Goal: Information Seeking & Learning: Learn about a topic

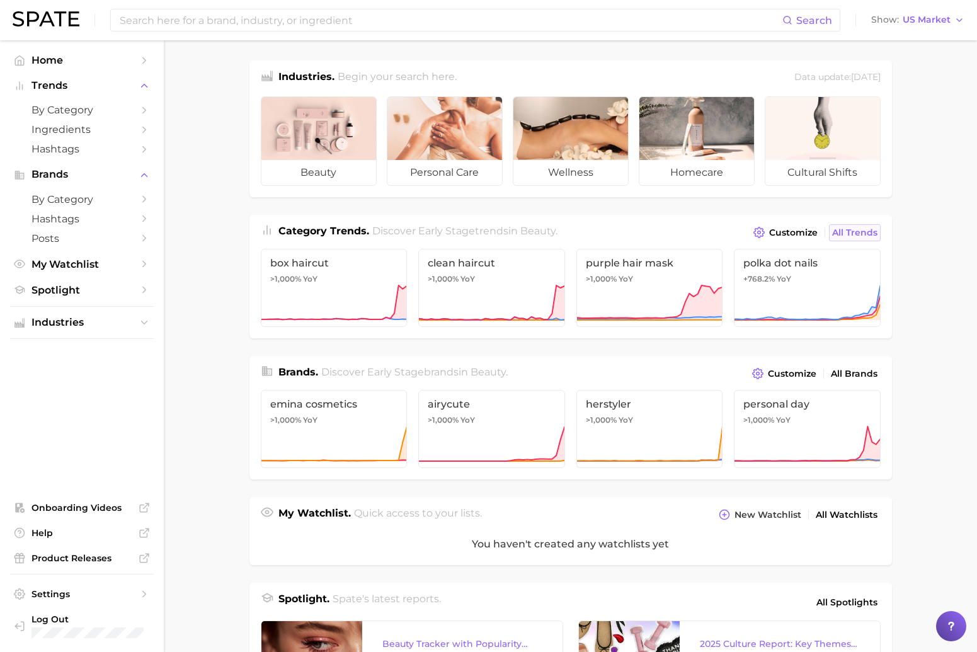
click at [854, 229] on span "All Trends" at bounding box center [854, 232] width 45 height 11
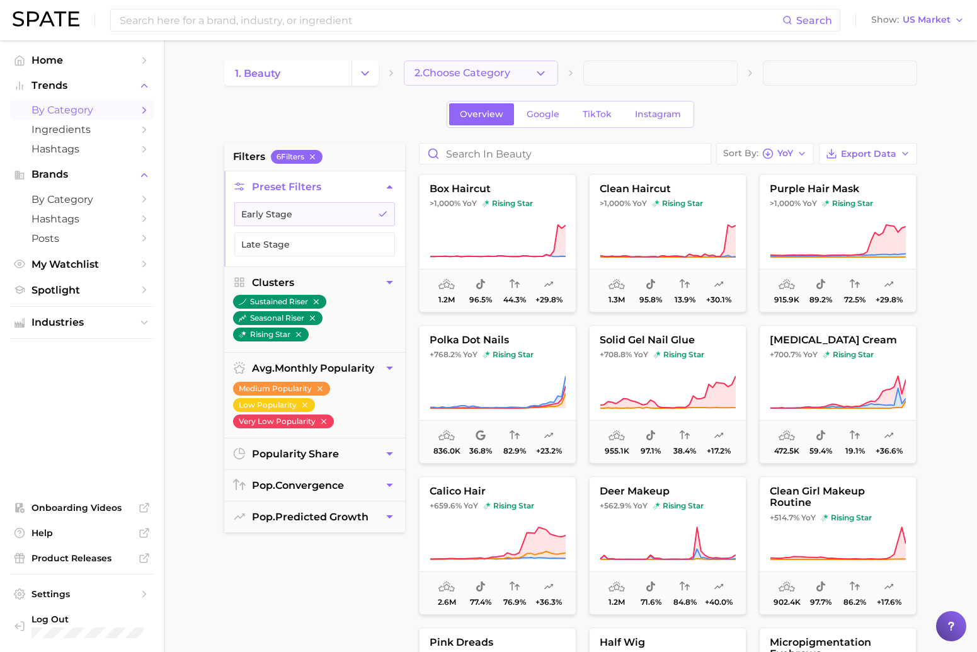
click at [487, 77] on span "2. Choose Category" at bounding box center [463, 72] width 96 height 11
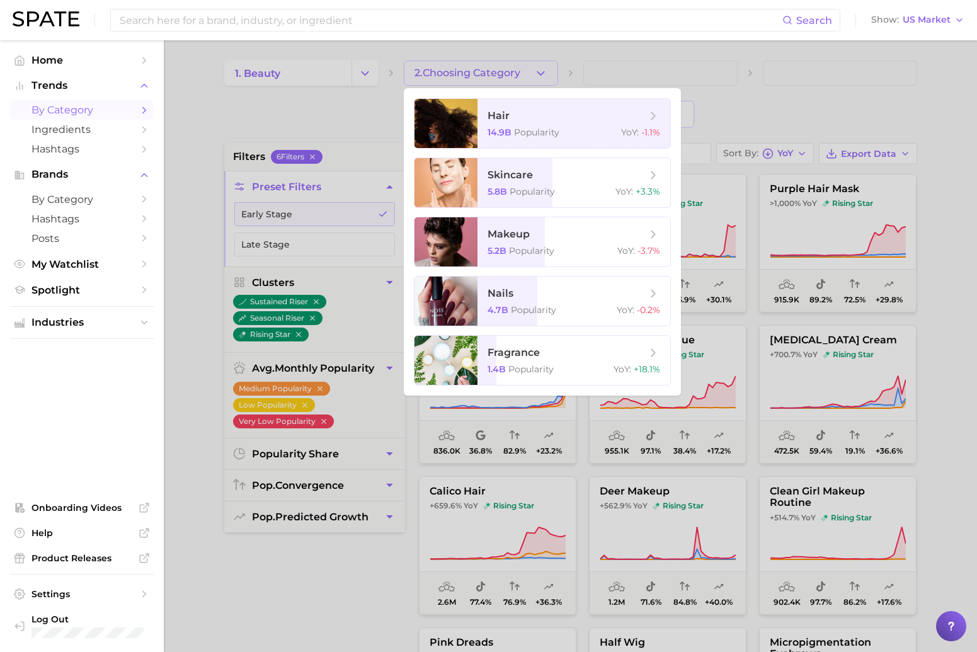
click at [270, 260] on div at bounding box center [488, 326] width 977 height 652
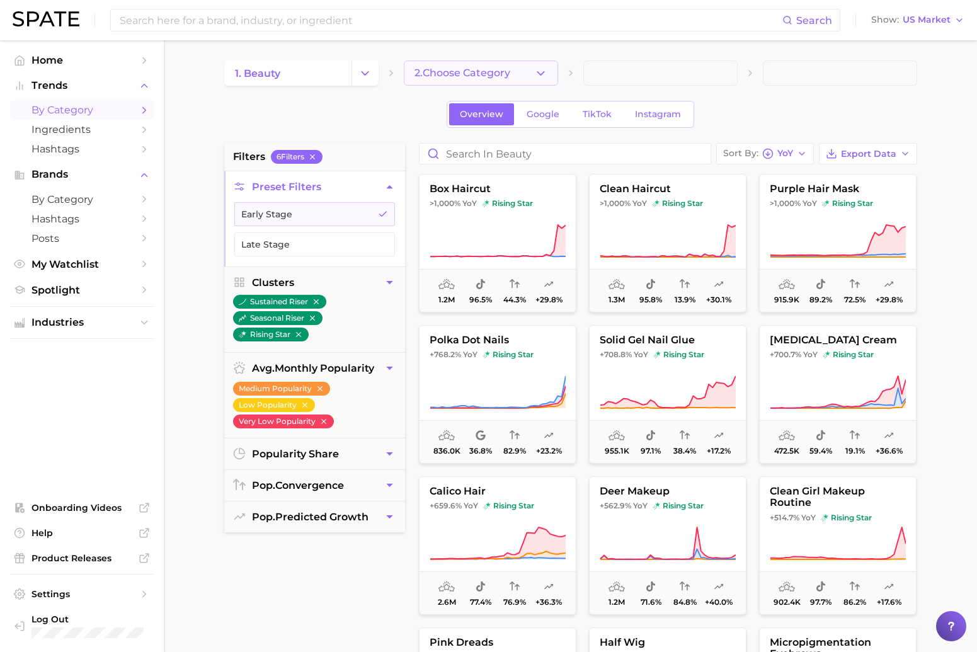
click at [439, 76] on span "2. Choose Category" at bounding box center [463, 72] width 96 height 11
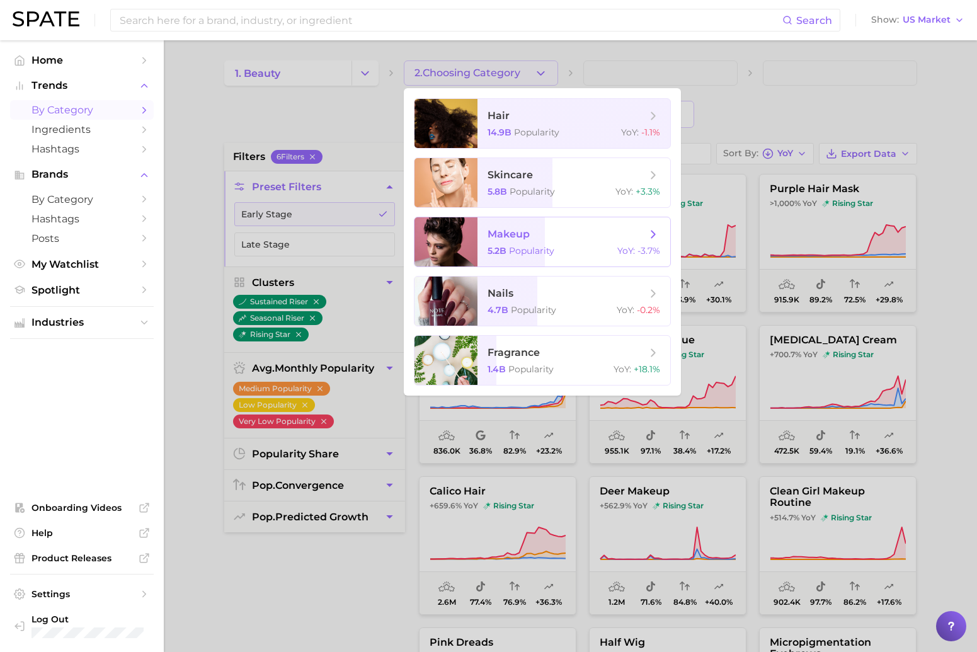
click at [534, 238] on span "makeup" at bounding box center [567, 234] width 159 height 14
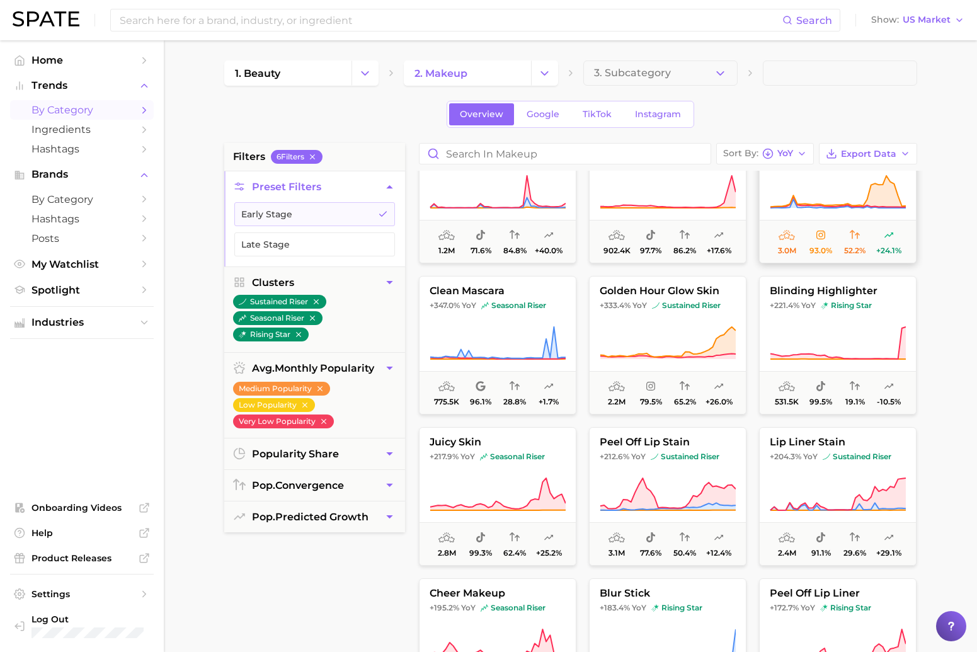
scroll to position [50, 0]
click at [850, 321] on button "blinding highlighter +221.4% YoY rising star 531.5k 99.5% 19.1% -10.5%" at bounding box center [838, 344] width 158 height 139
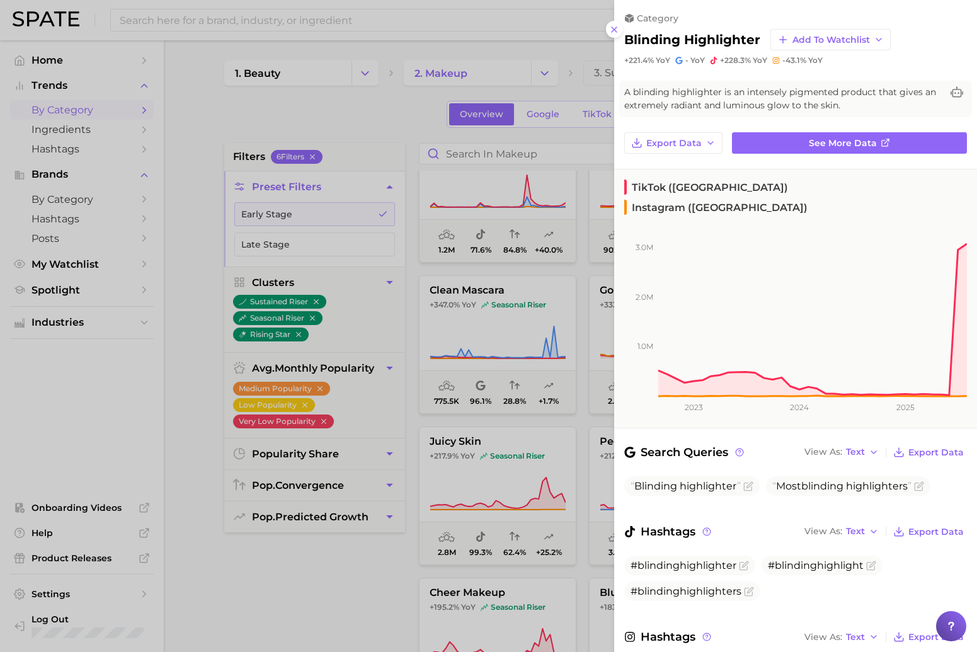
click at [553, 292] on div at bounding box center [488, 326] width 977 height 652
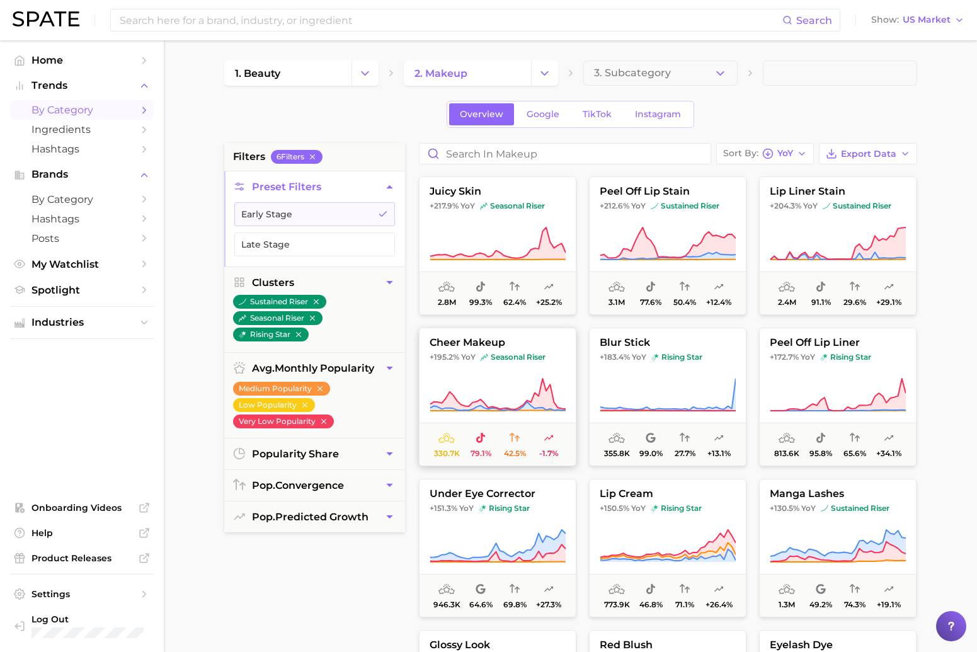
scroll to position [265, 0]
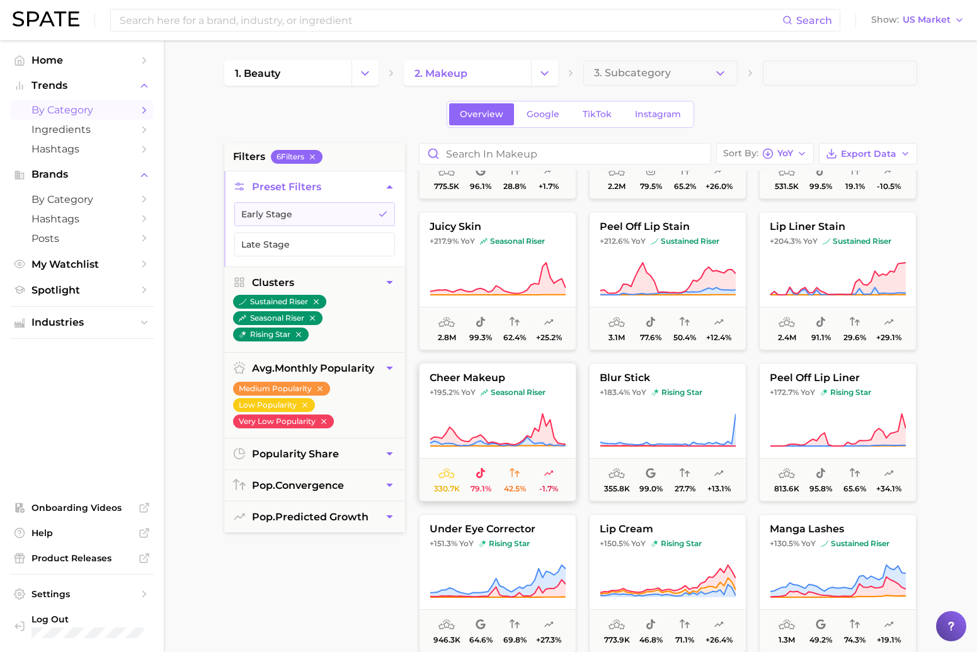
click at [492, 384] on button "cheer makeup +195.2% YoY seasonal riser 330.7k 79.1% 42.5% -1.7%" at bounding box center [498, 432] width 158 height 139
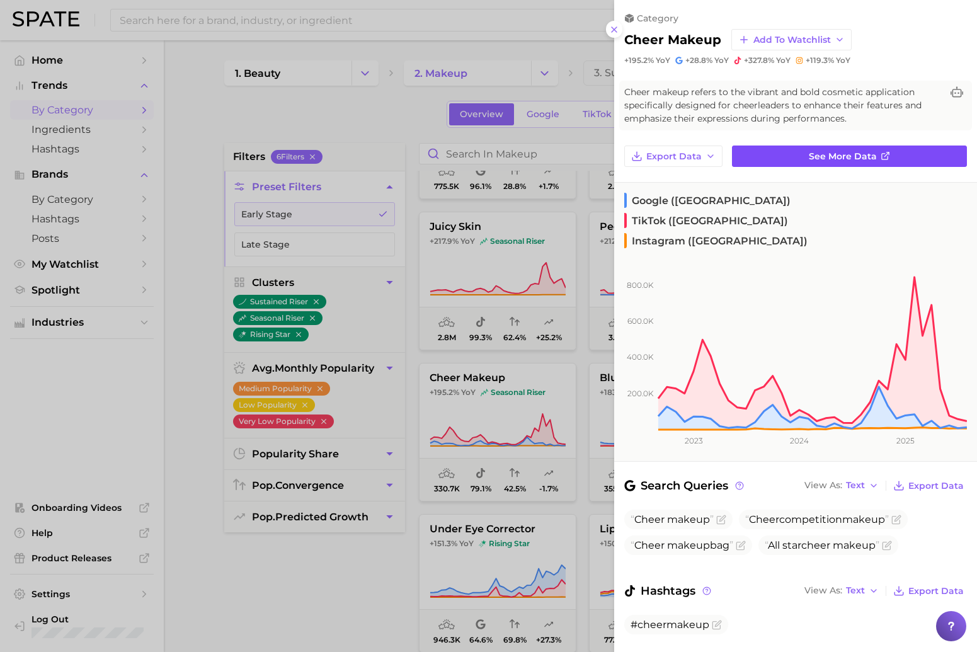
click at [752, 154] on link "See more data" at bounding box center [849, 156] width 235 height 21
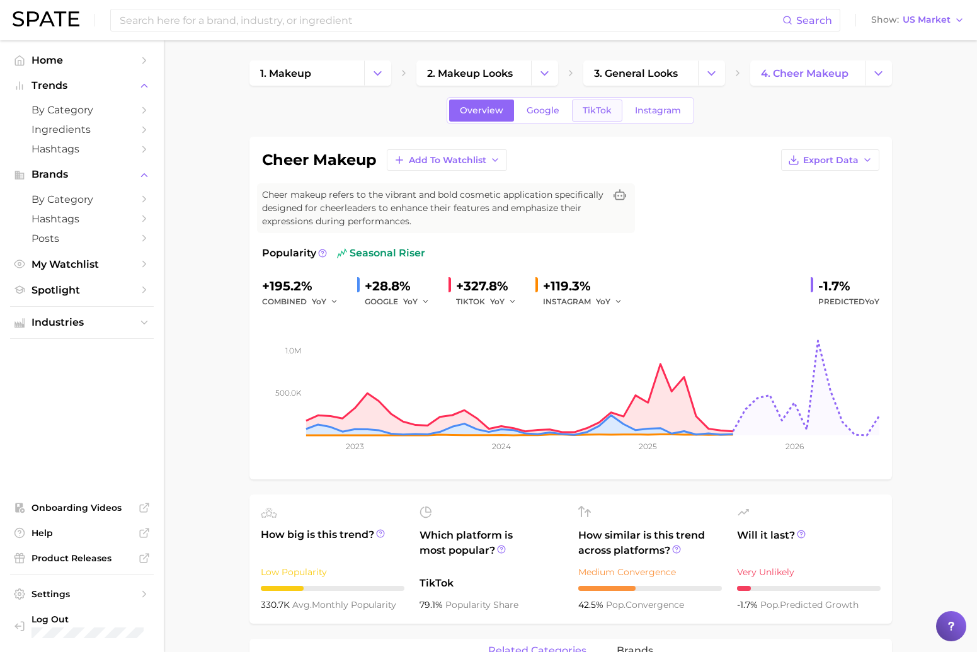
click at [584, 111] on span "TikTok" at bounding box center [597, 110] width 29 height 11
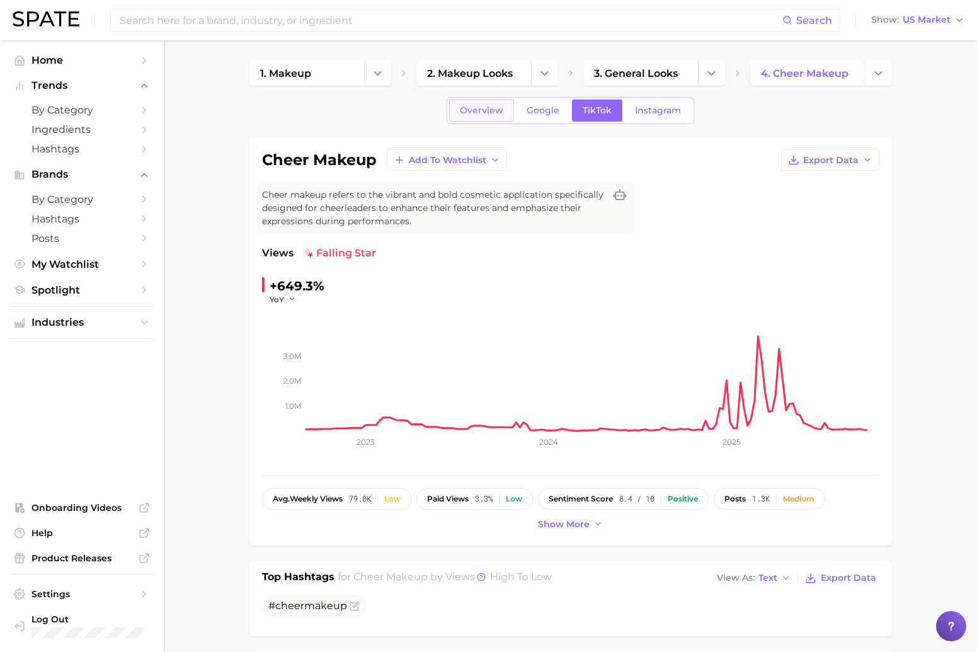
click at [487, 116] on link "Overview" at bounding box center [481, 111] width 65 height 22
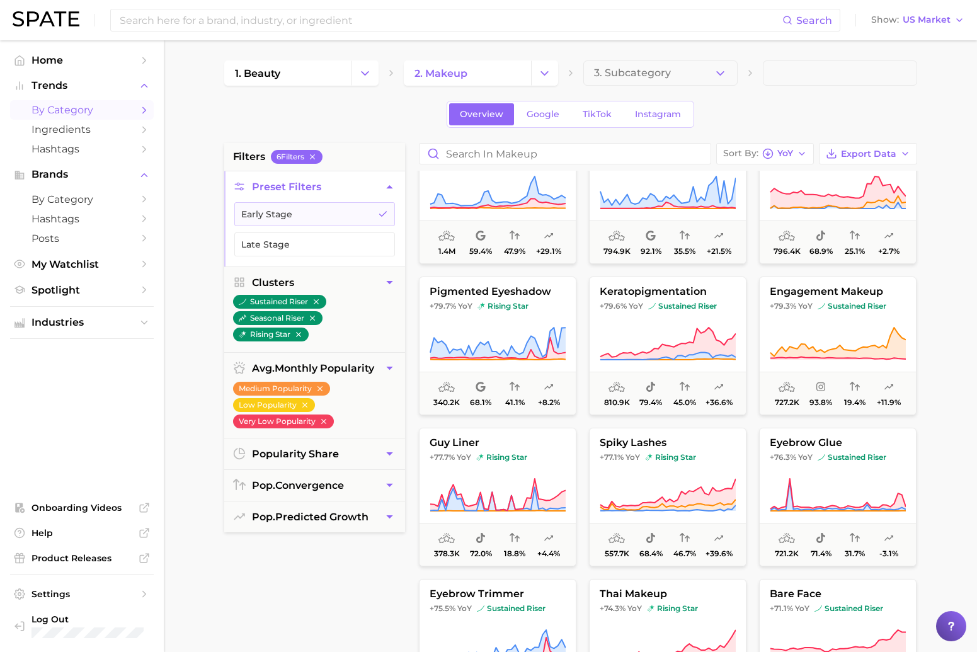
scroll to position [1336, 0]
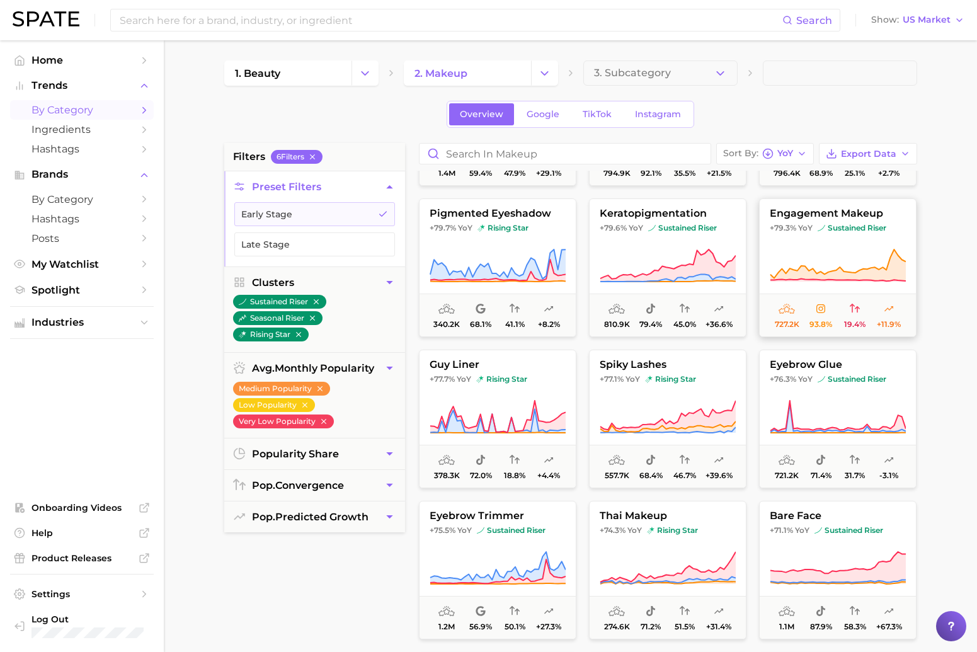
click at [857, 219] on span "engagement makeup" at bounding box center [838, 213] width 156 height 11
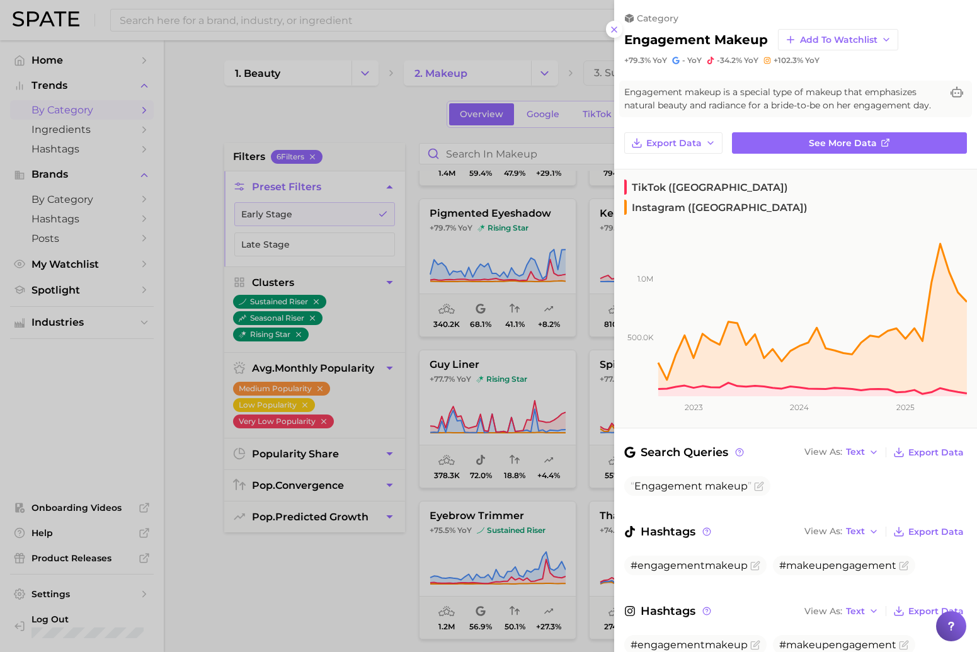
click at [498, 277] on div at bounding box center [488, 326] width 977 height 652
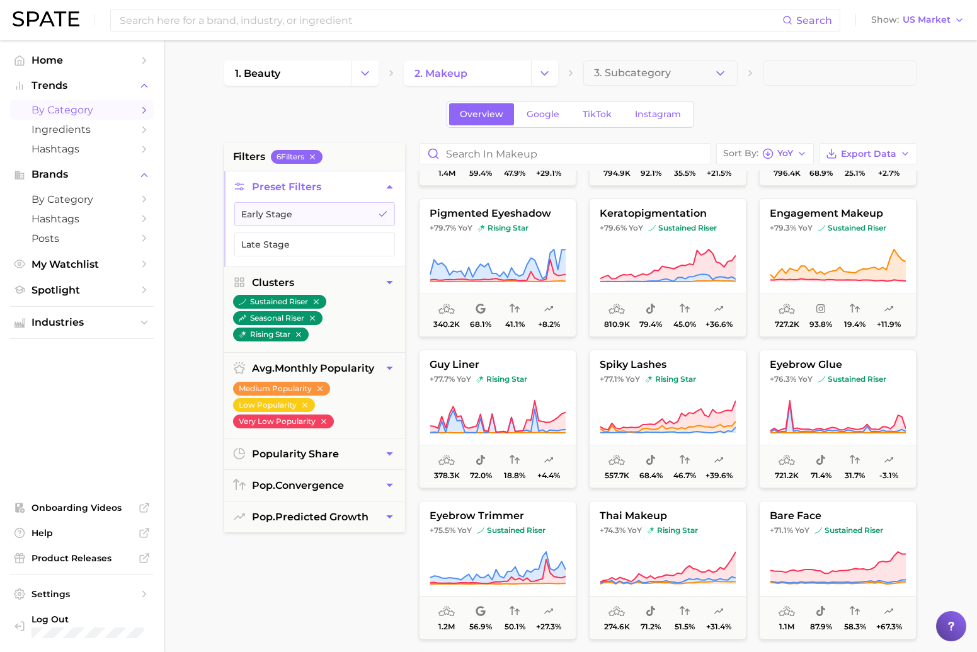
scroll to position [1389, 0]
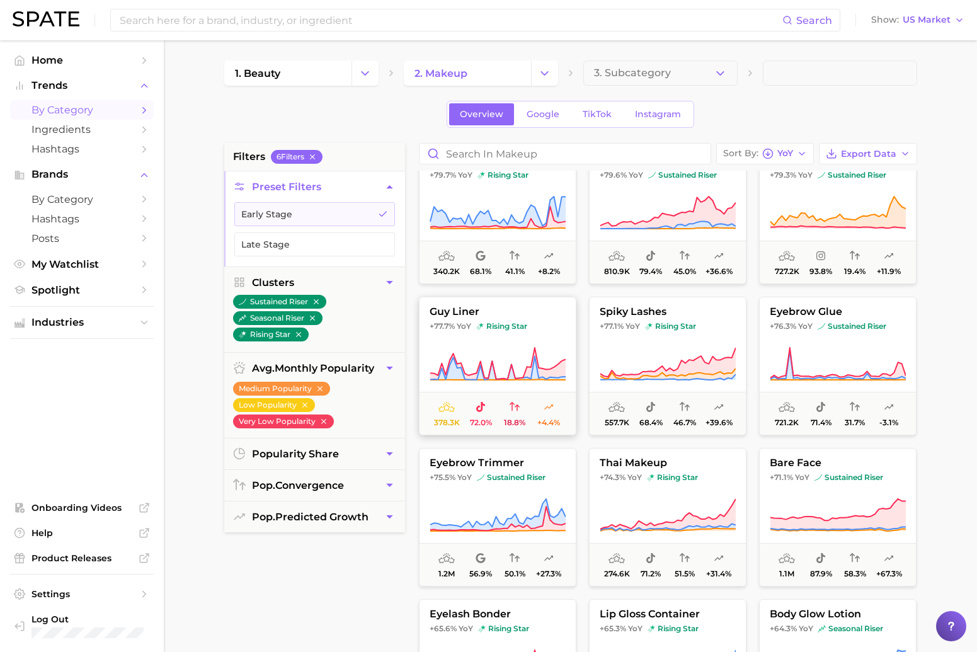
click at [512, 308] on span "guy liner" at bounding box center [498, 311] width 156 height 11
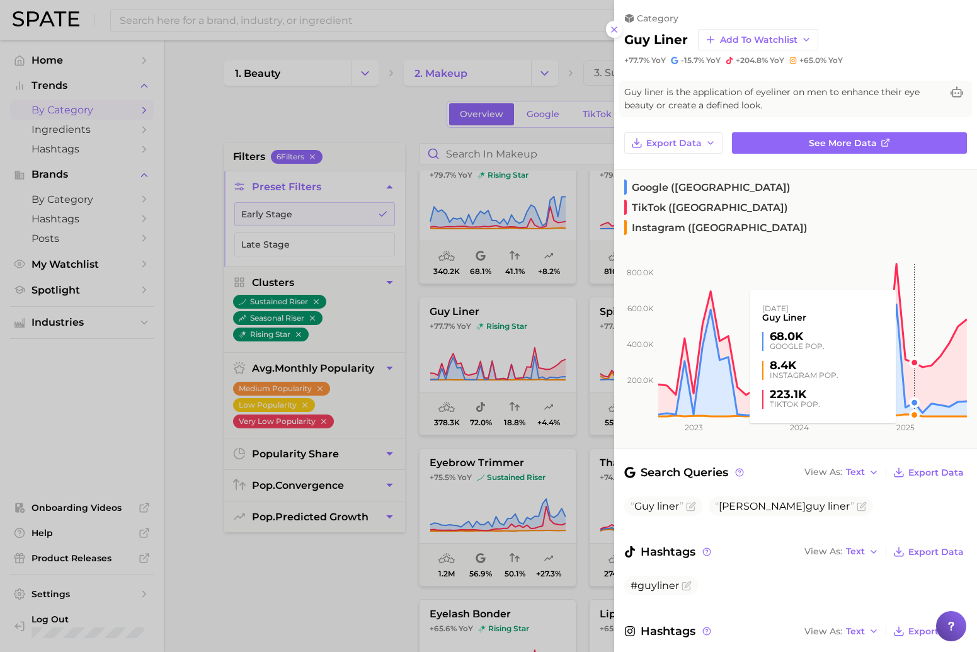
scroll to position [32, 0]
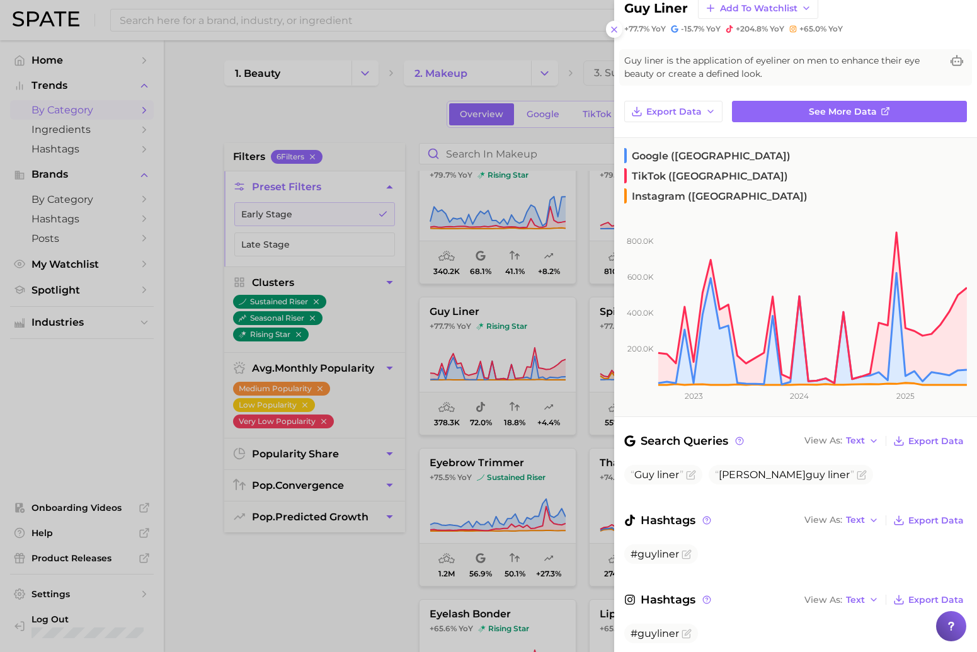
click at [460, 316] on div at bounding box center [488, 326] width 977 height 652
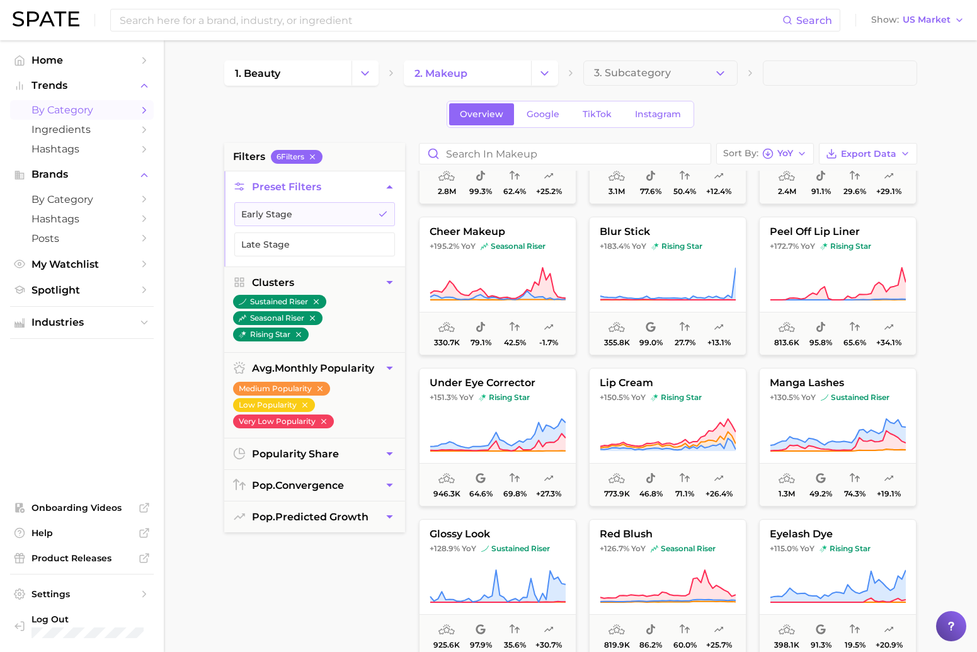
scroll to position [415, 0]
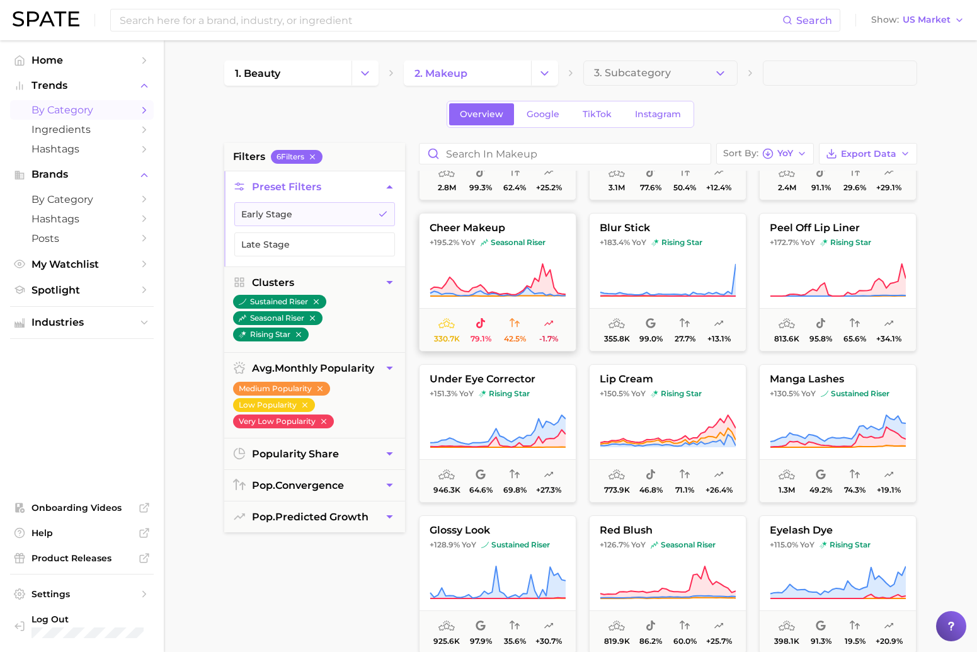
click at [508, 229] on span "cheer makeup" at bounding box center [498, 227] width 156 height 11
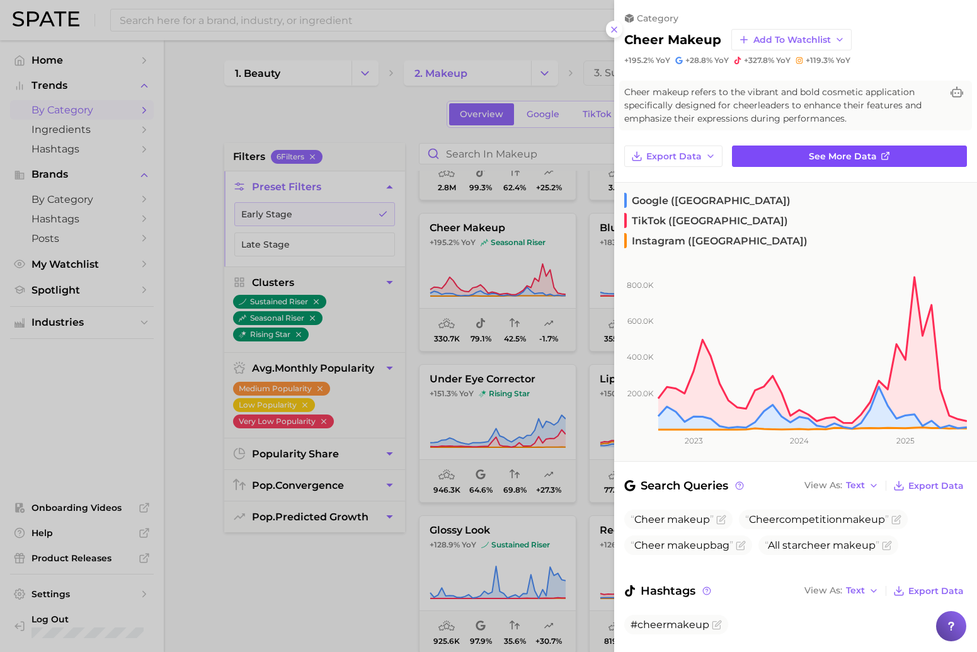
click at [828, 157] on span "See more data" at bounding box center [843, 156] width 68 height 11
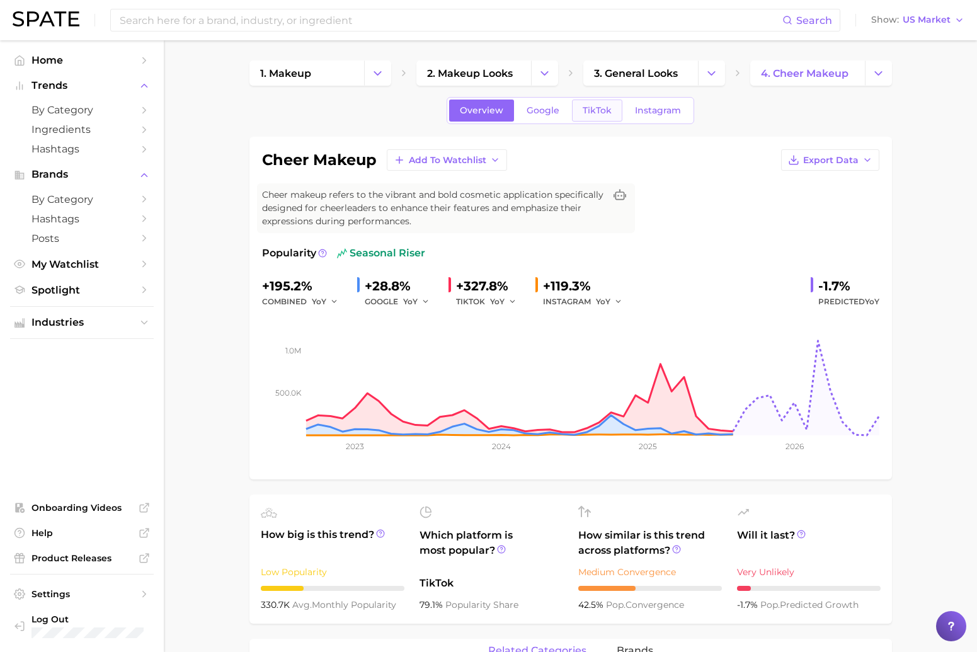
click at [591, 112] on span "TikTok" at bounding box center [597, 110] width 29 height 11
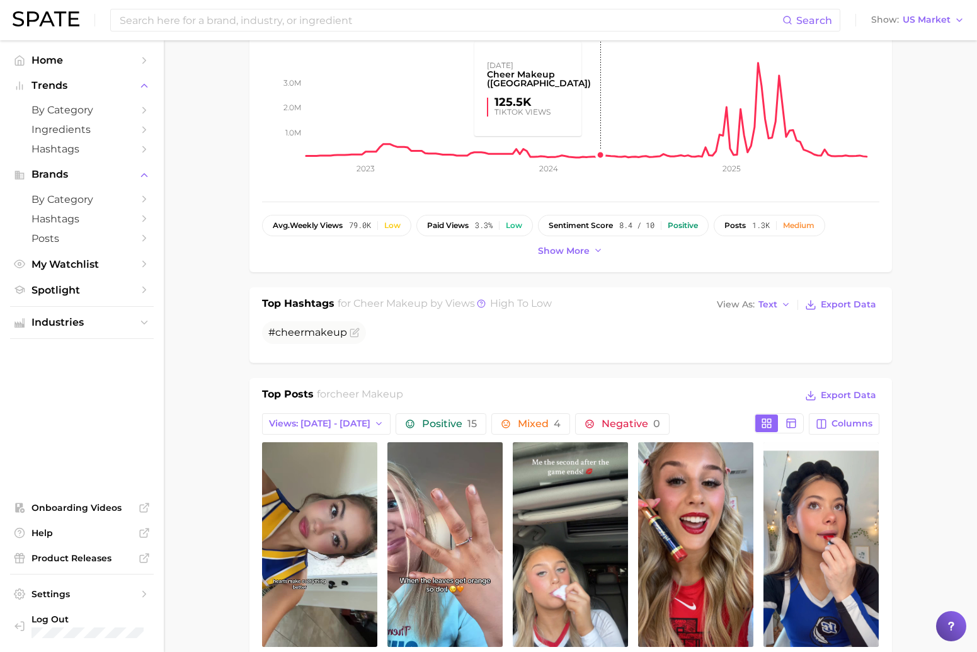
scroll to position [687, 0]
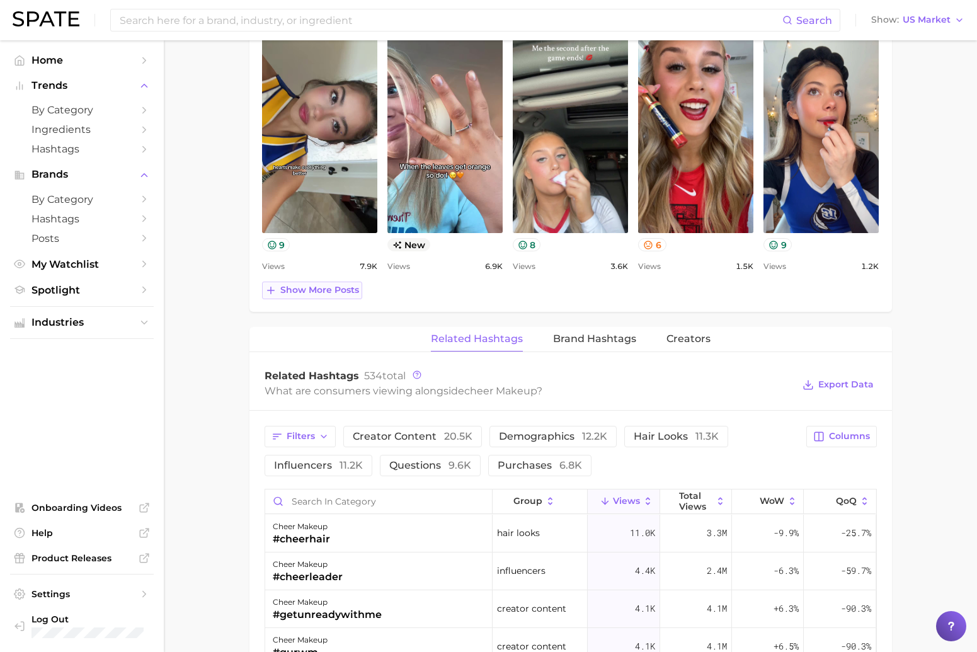
click at [336, 295] on button "Show more posts" at bounding box center [312, 291] width 100 height 18
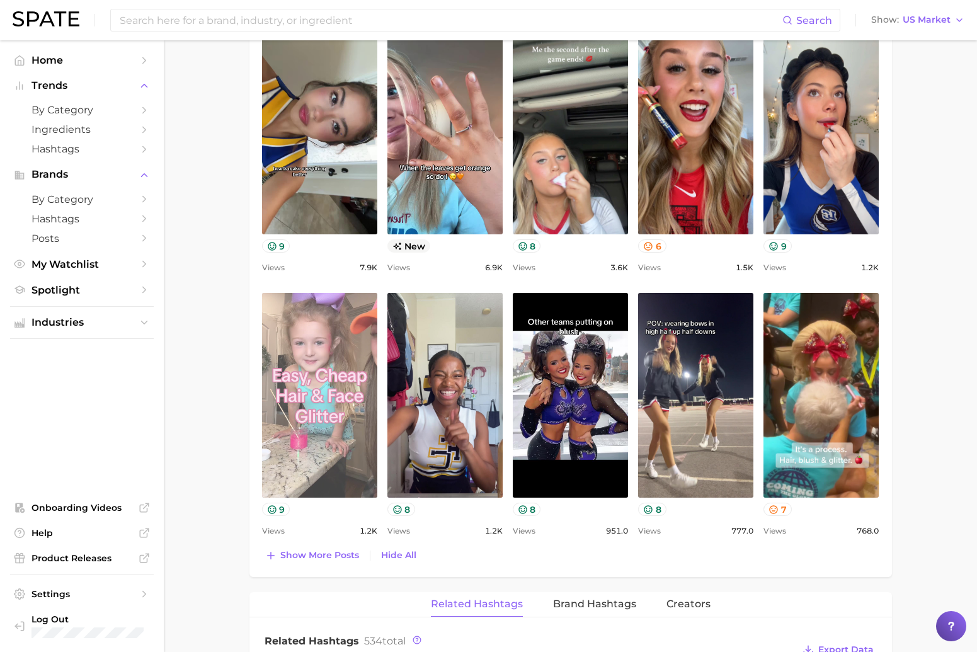
scroll to position [0, 0]
drag, startPoint x: 311, startPoint y: 547, endPoint x: 326, endPoint y: 485, distance: 64.3
click at [310, 547] on button "Show more posts" at bounding box center [312, 556] width 100 height 18
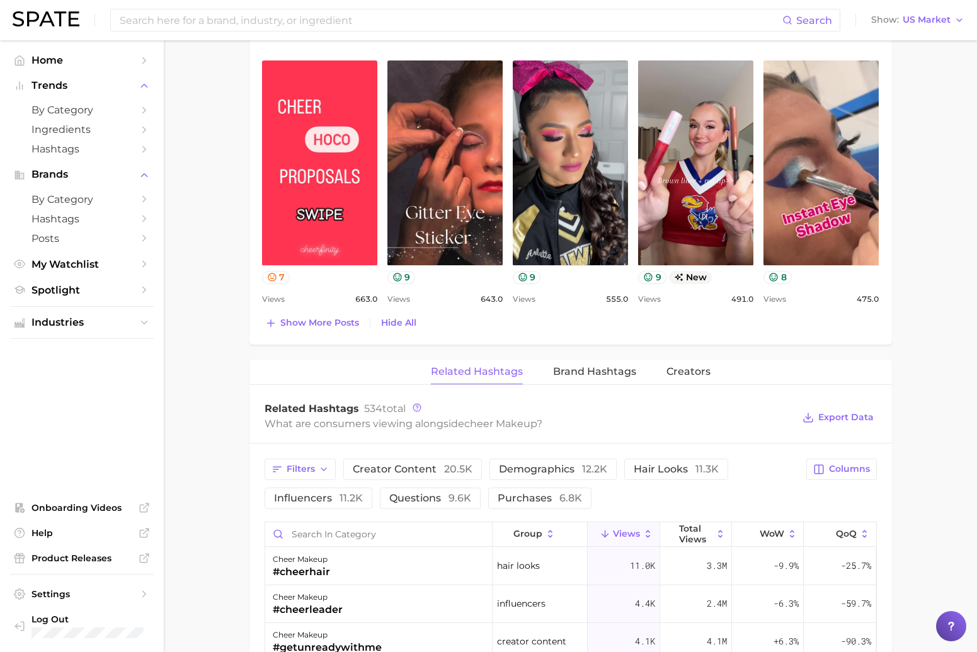
click at [295, 319] on span "Show more posts" at bounding box center [319, 323] width 79 height 11
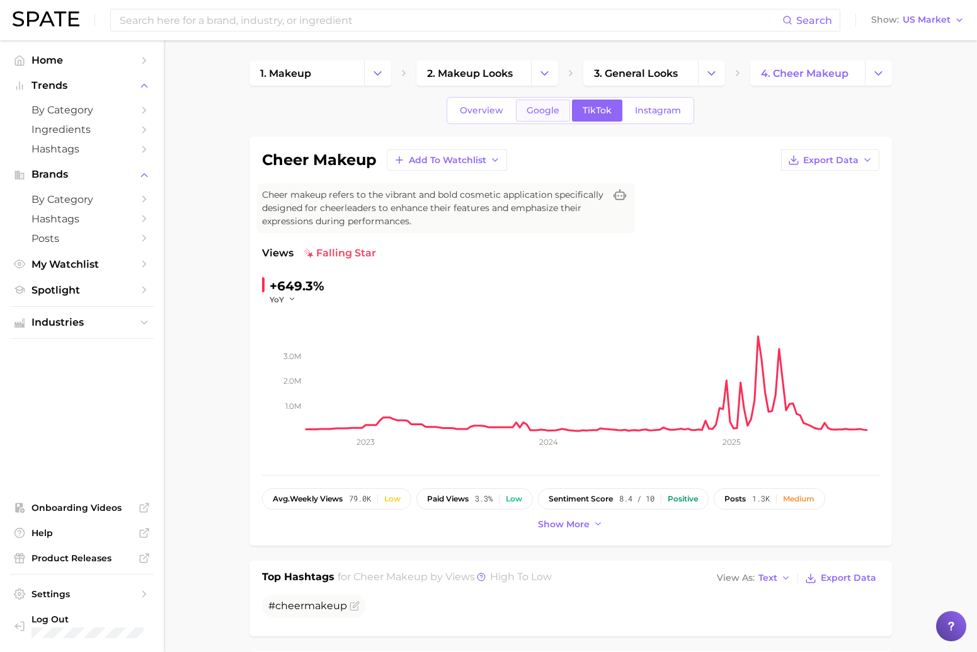
click at [547, 113] on span "Google" at bounding box center [543, 110] width 33 height 11
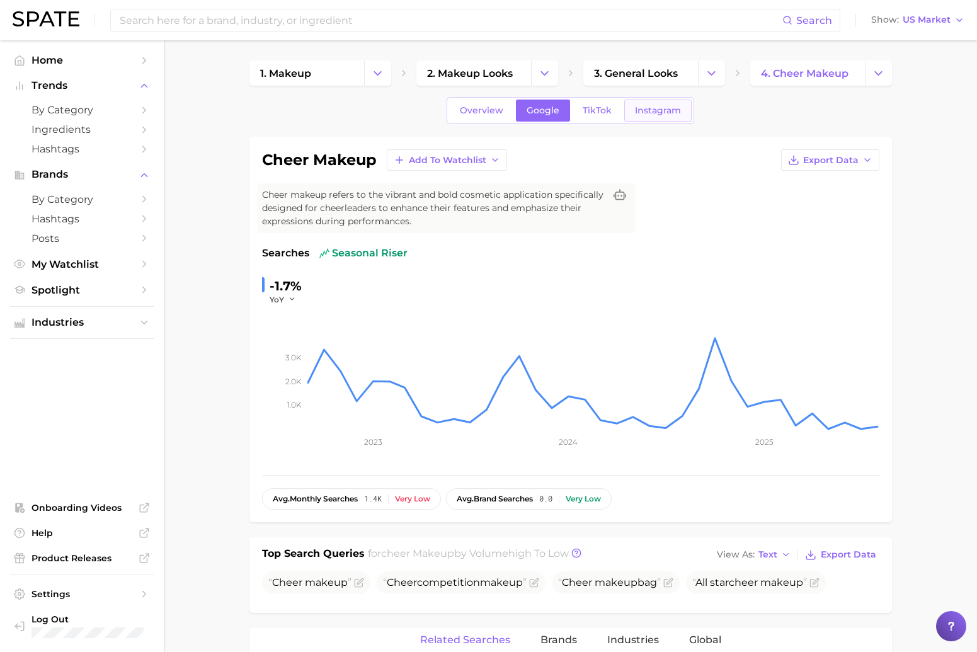
click at [671, 115] on span "Instagram" at bounding box center [658, 110] width 46 height 11
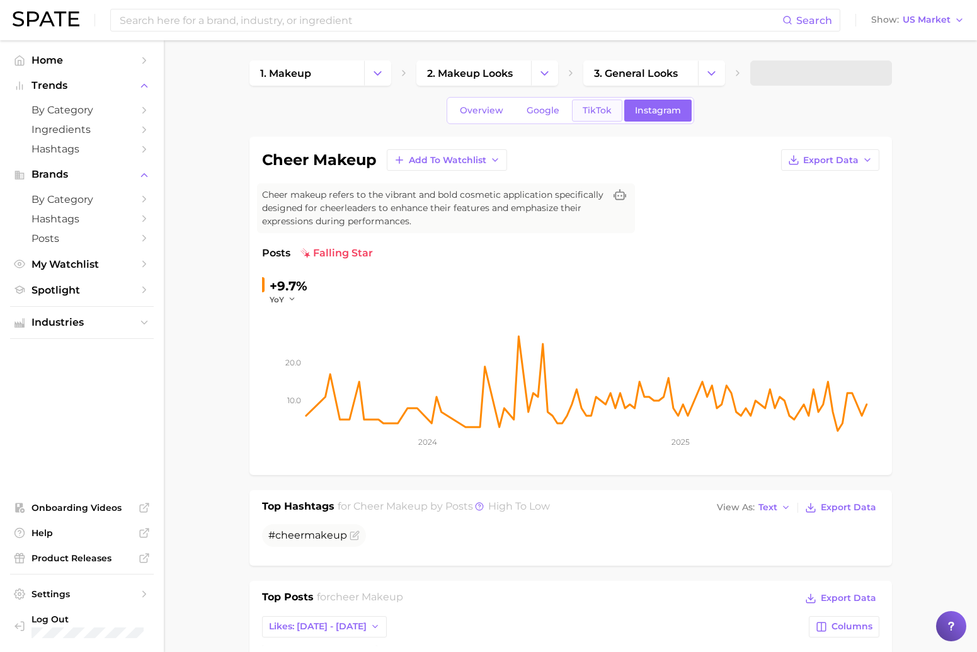
click at [612, 113] on link "TikTok" at bounding box center [597, 111] width 50 height 22
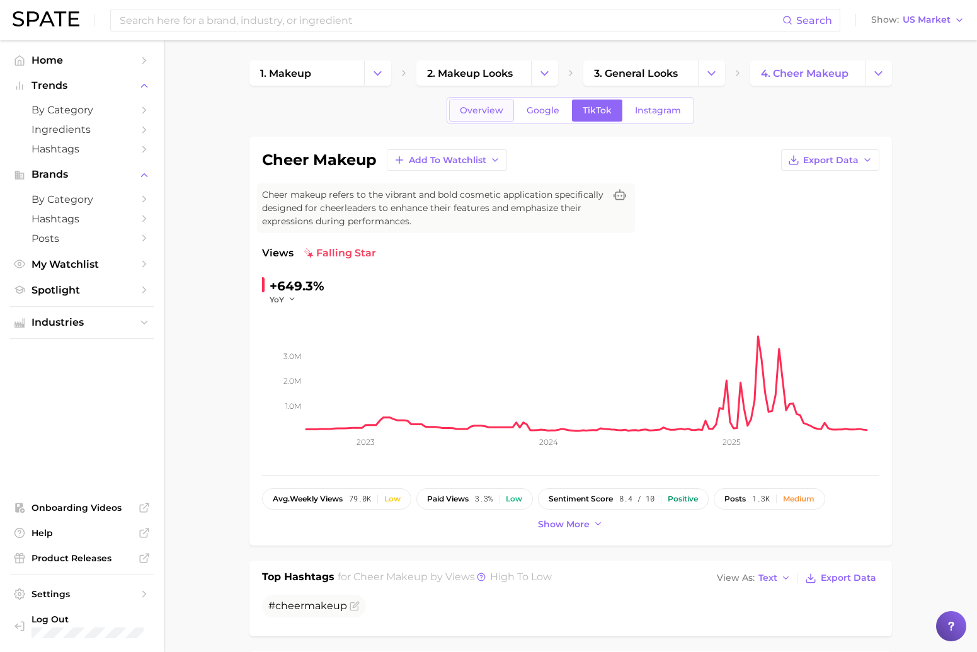
click at [487, 115] on span "Overview" at bounding box center [481, 110] width 43 height 11
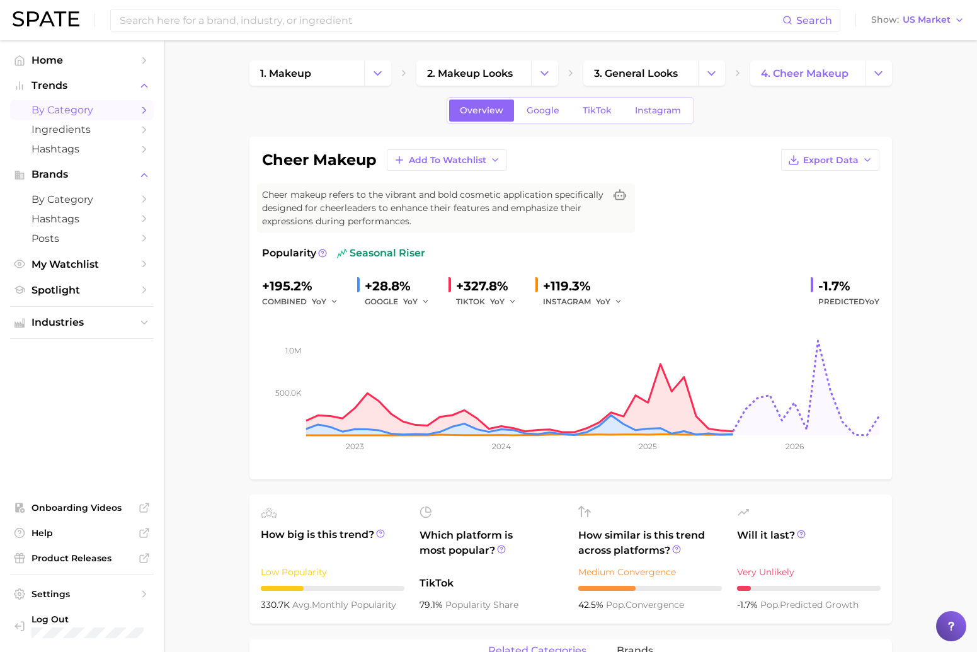
click at [74, 108] on span "by Category" at bounding box center [82, 110] width 101 height 12
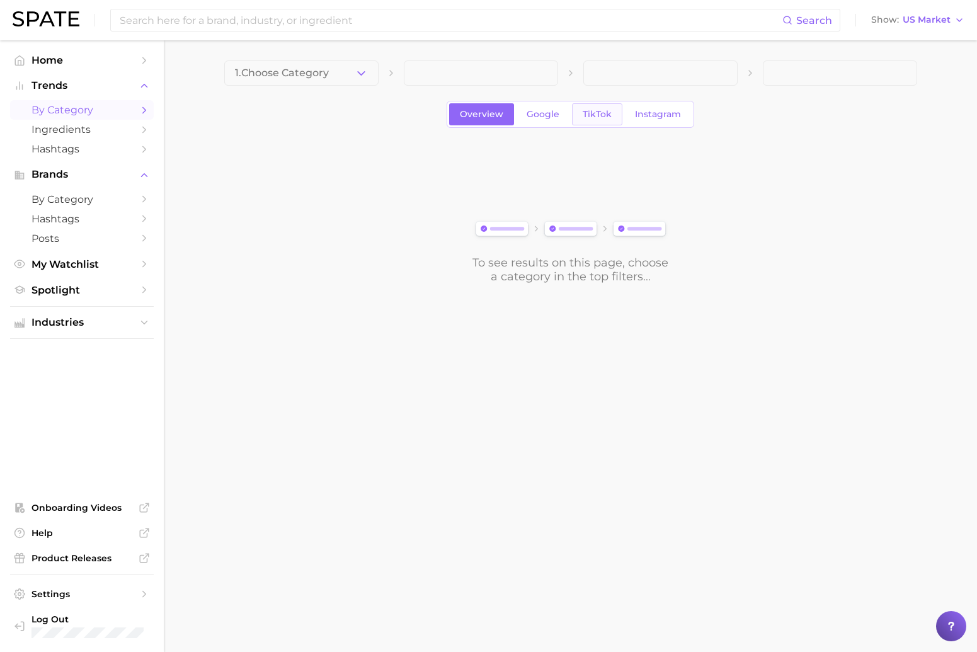
click at [596, 113] on span "TikTok" at bounding box center [597, 114] width 29 height 11
click at [358, 80] on button "1. Choose Category" at bounding box center [301, 72] width 154 height 25
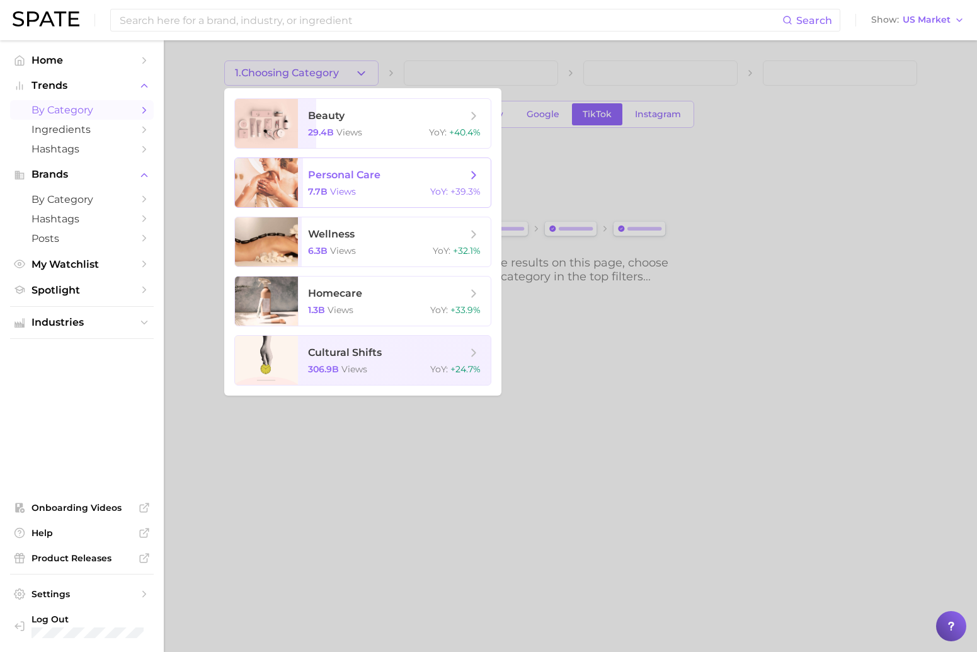
click at [336, 180] on span "personal care" at bounding box center [344, 175] width 72 height 12
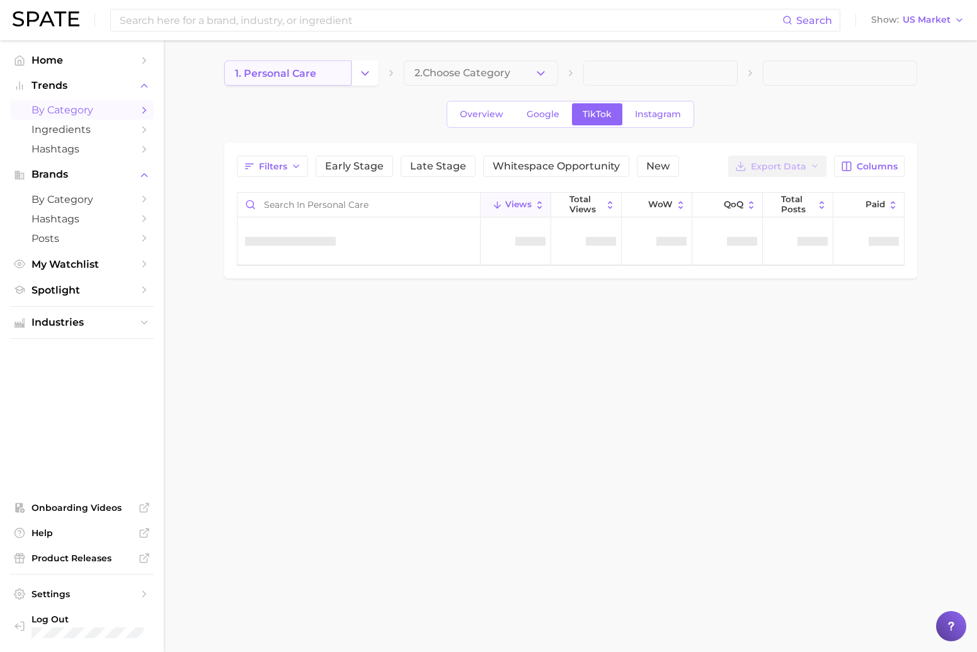
click at [293, 64] on link "1. personal care" at bounding box center [287, 72] width 127 height 25
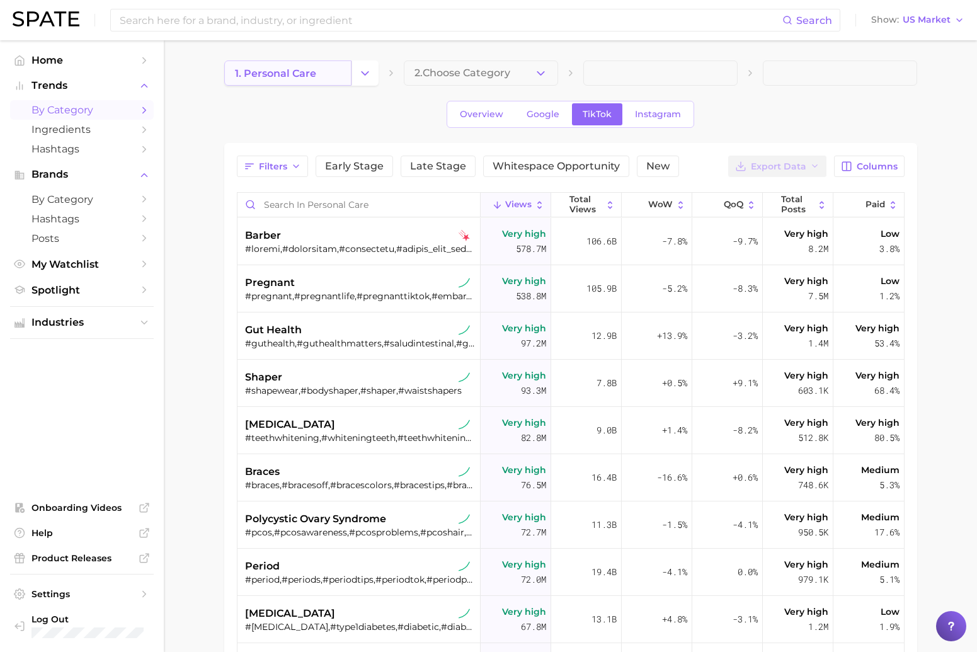
click at [345, 75] on link "1. personal care" at bounding box center [287, 72] width 127 height 25
click at [355, 75] on button "Change Category" at bounding box center [365, 72] width 27 height 25
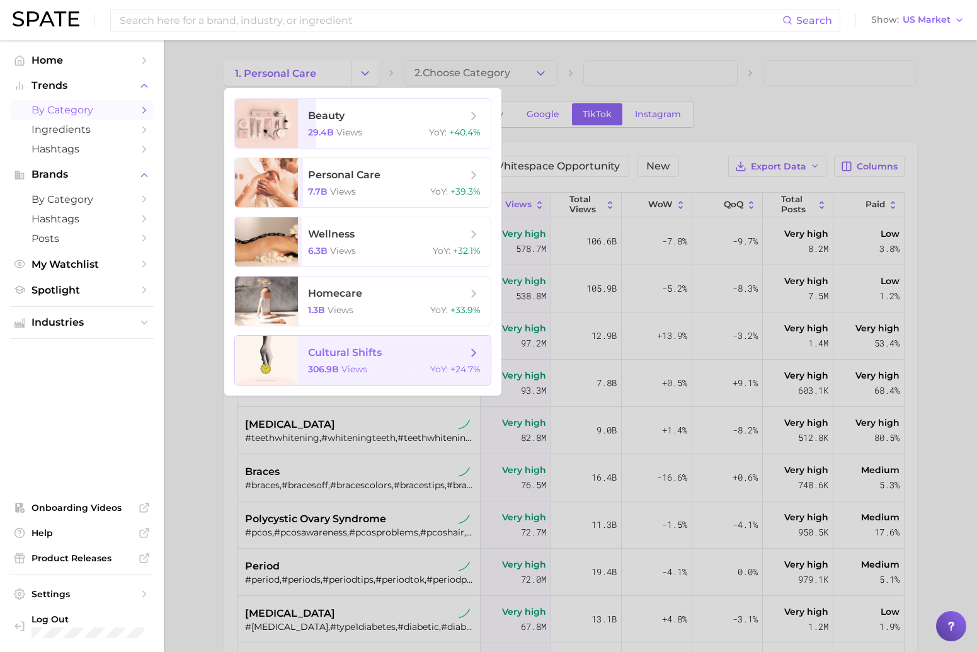
click at [435, 345] on span "cultural shifts 306.9b views YoY : +24.7%" at bounding box center [394, 360] width 193 height 49
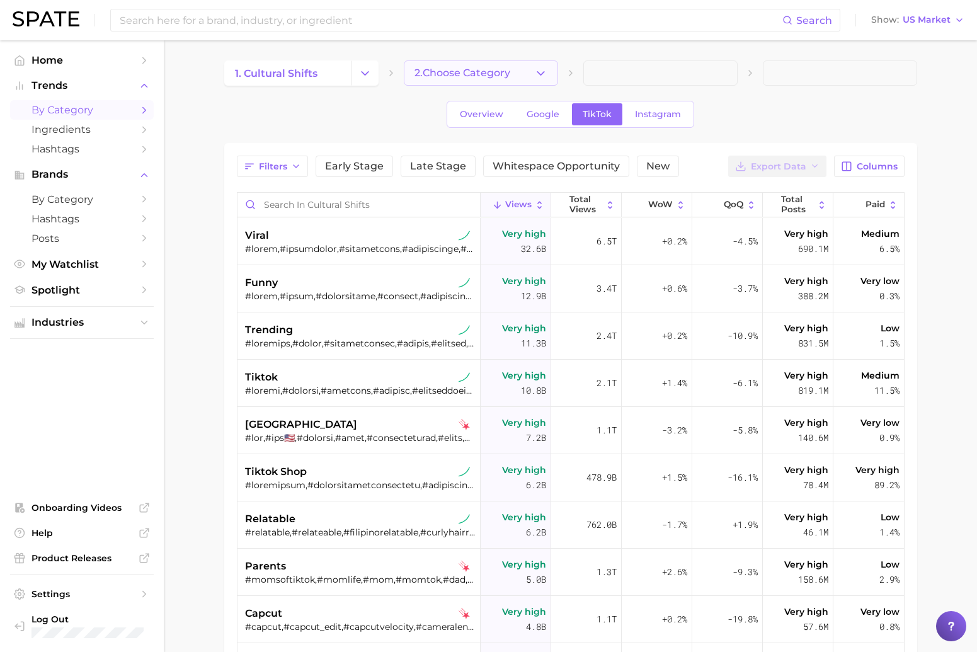
click at [498, 74] on span "2. Choose Category" at bounding box center [463, 72] width 96 height 11
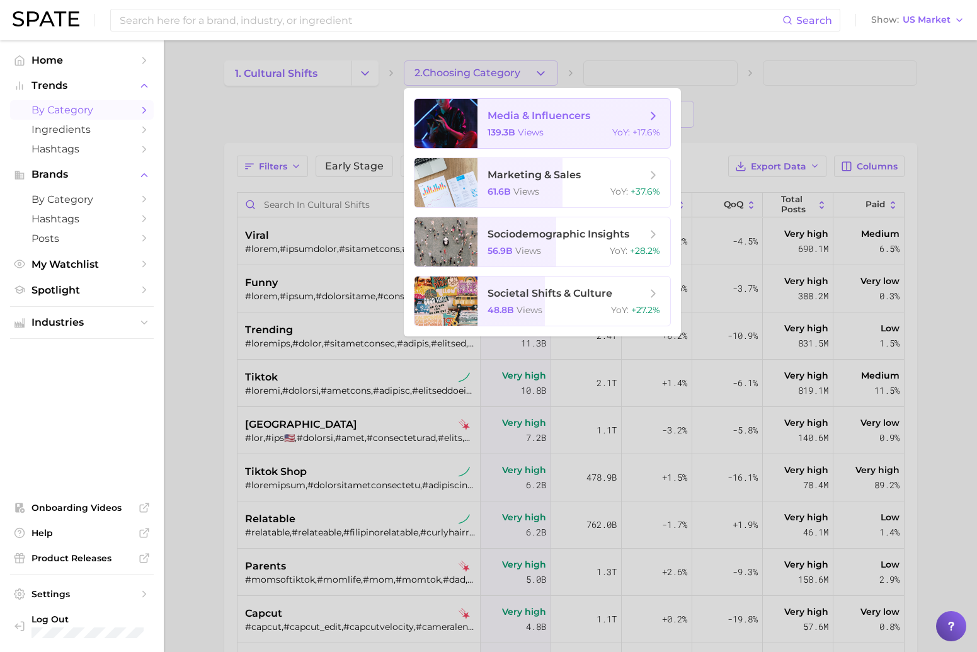
click at [572, 130] on div "139.3b views YoY : +17.6%" at bounding box center [574, 132] width 173 height 11
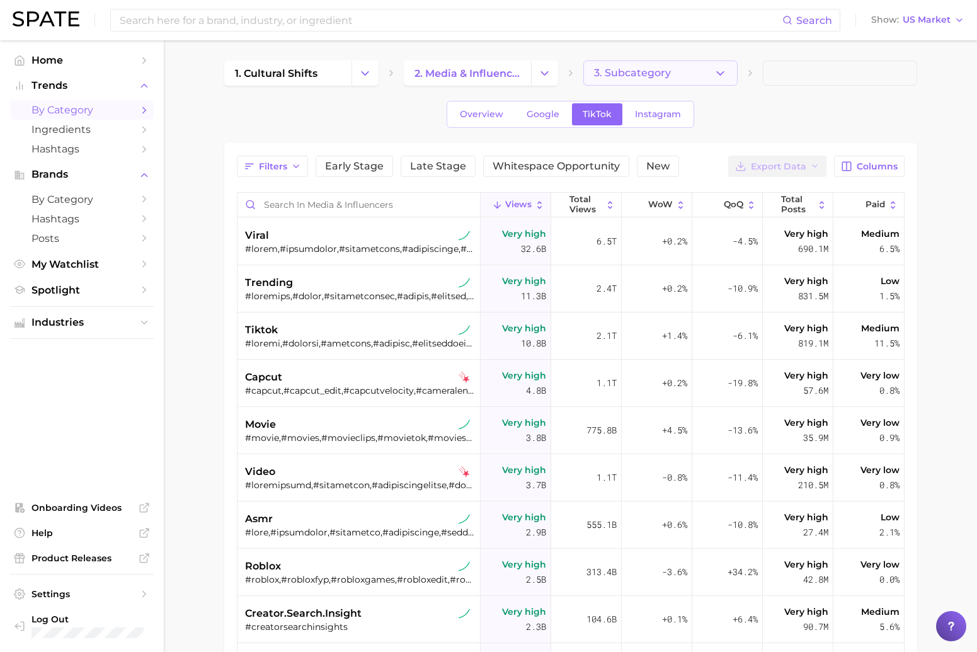
click at [650, 72] on span "3. Subcategory" at bounding box center [632, 72] width 77 height 11
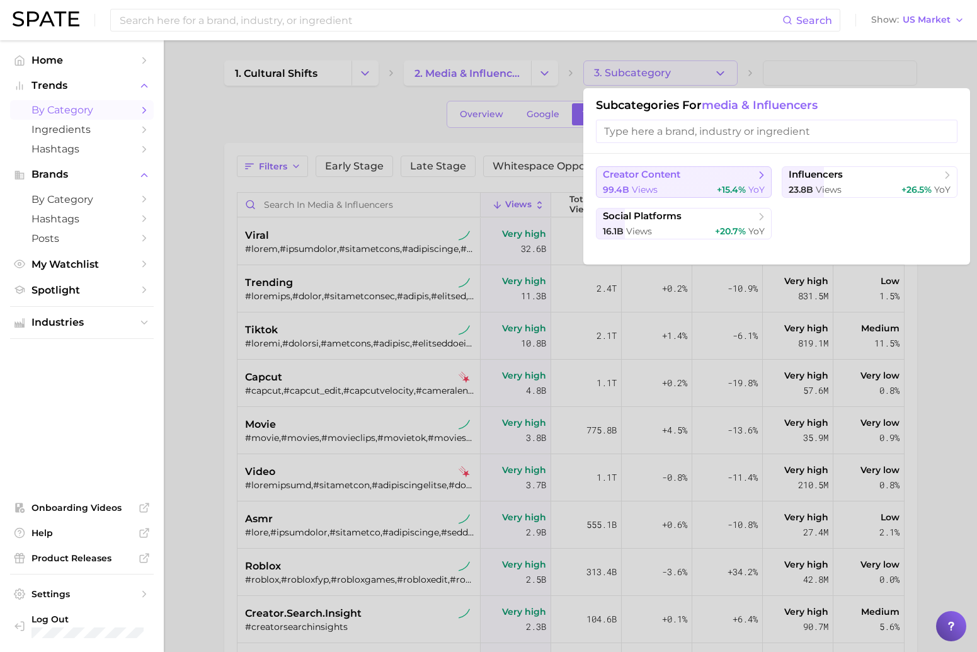
click at [677, 178] on span "creator content" at bounding box center [641, 175] width 77 height 12
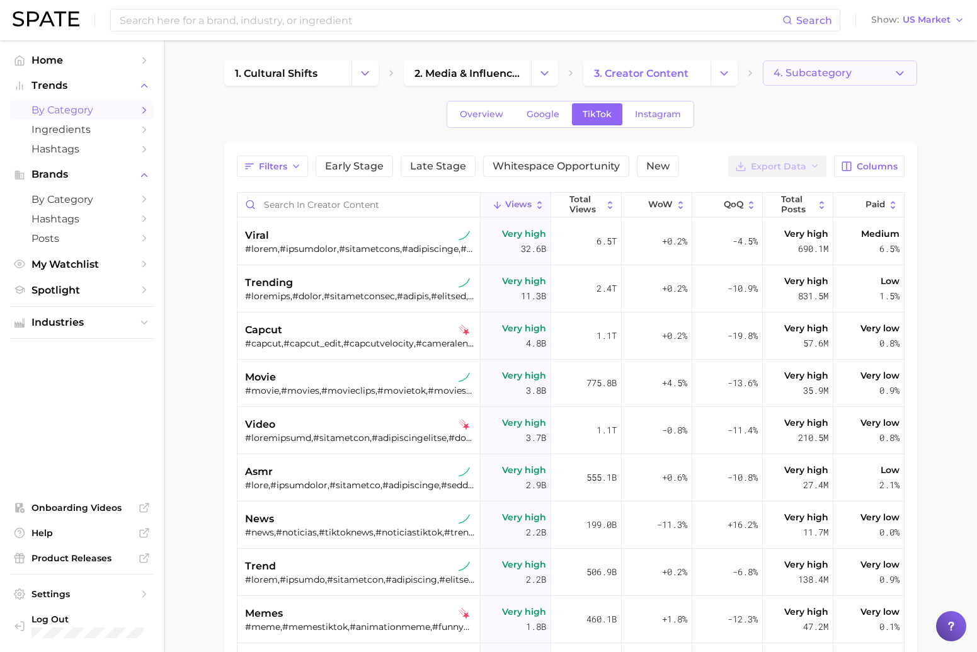
click at [806, 75] on span "4. Subcategory" at bounding box center [813, 72] width 78 height 11
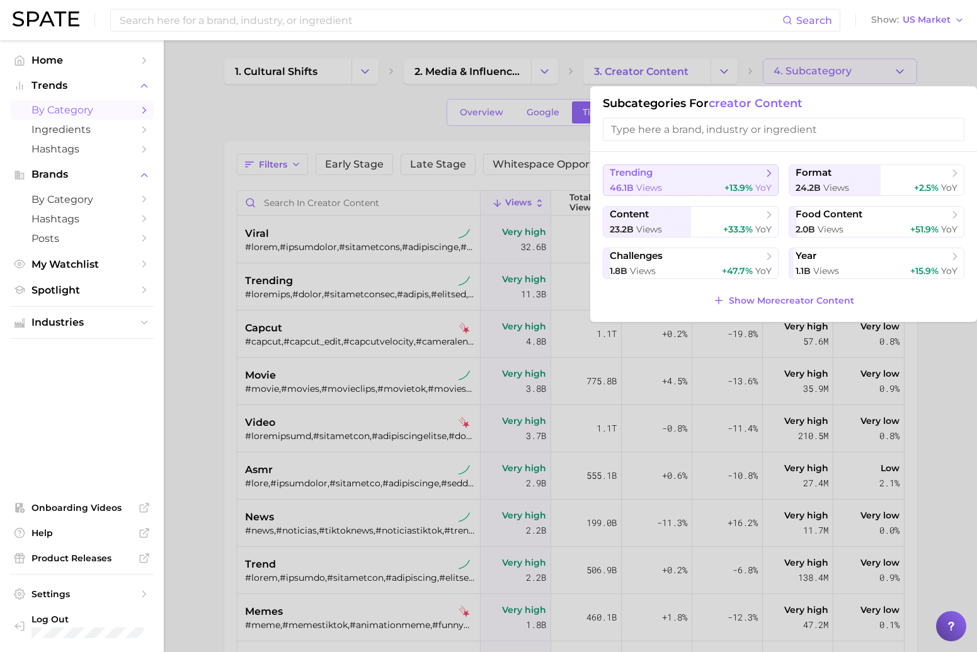
scroll to position [1, 0]
click at [740, 186] on span "+13.9%" at bounding box center [739, 188] width 28 height 11
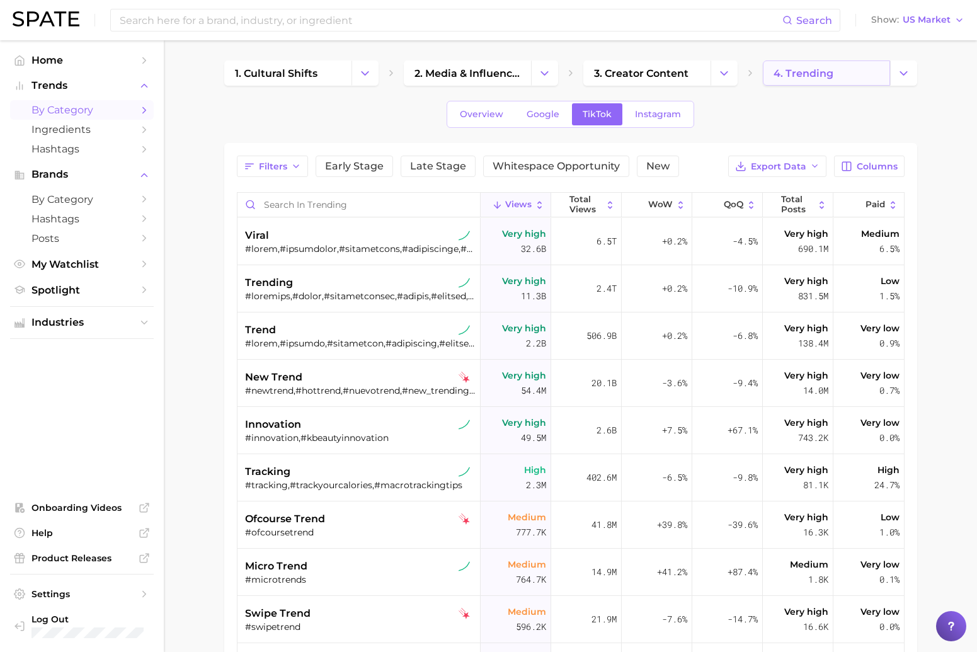
click at [835, 80] on link "4. trending" at bounding box center [826, 72] width 127 height 25
click at [888, 78] on link "4. trending" at bounding box center [826, 72] width 127 height 25
click at [906, 78] on icon "Change Category" at bounding box center [903, 73] width 13 height 13
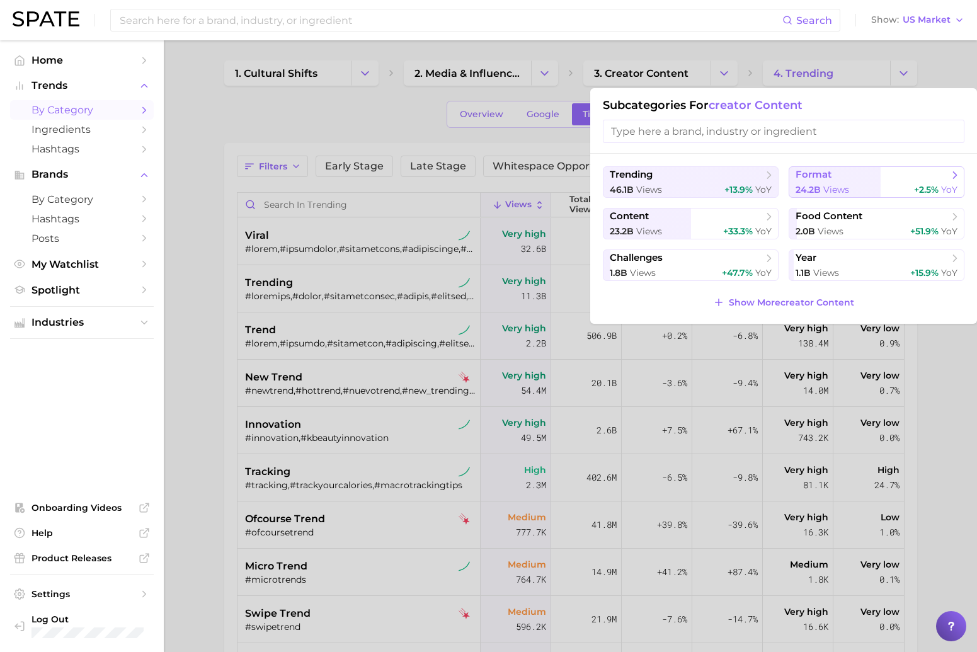
click at [827, 193] on span "views" at bounding box center [836, 189] width 26 height 11
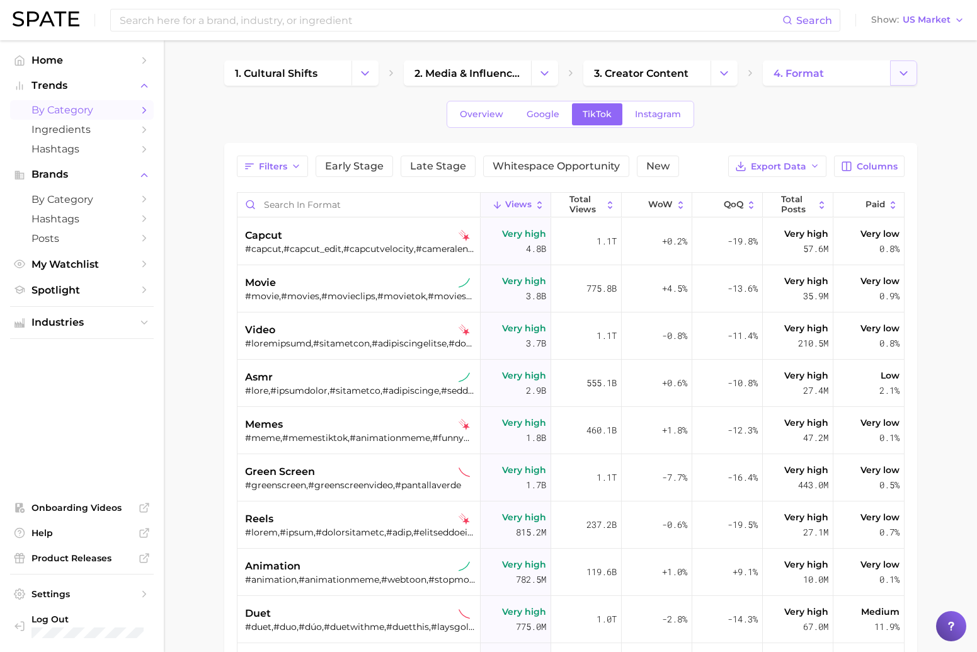
click at [900, 74] on icon "Change Category" at bounding box center [903, 73] width 13 height 13
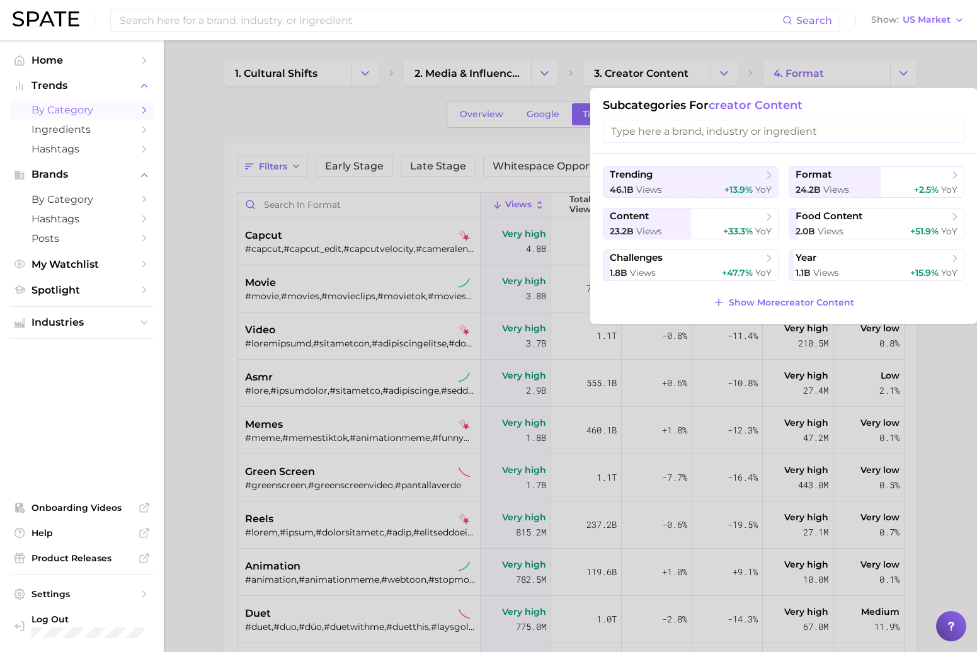
click at [398, 128] on div at bounding box center [488, 326] width 977 height 652
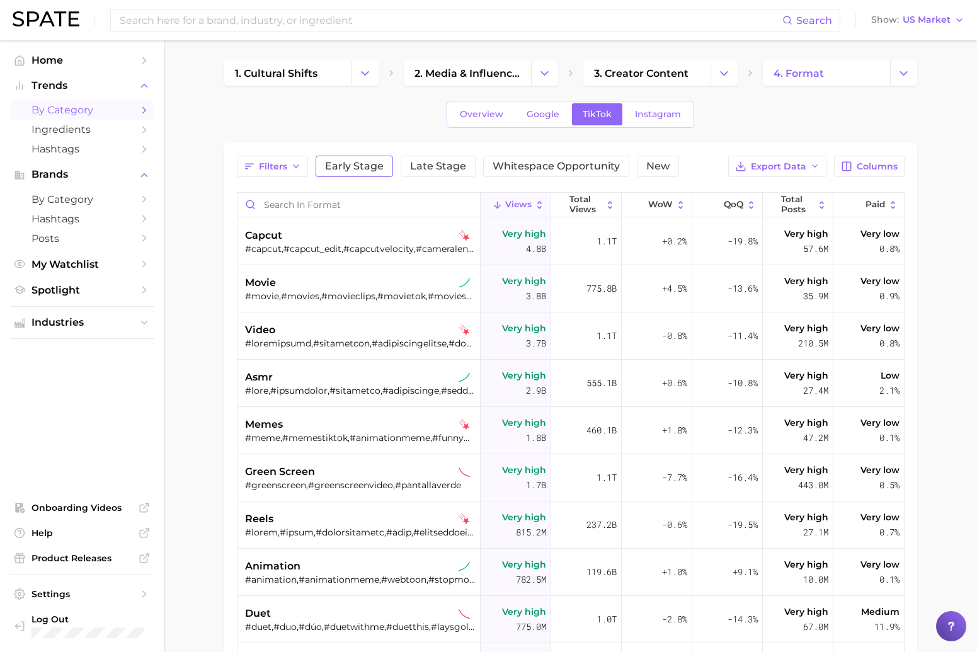
click at [359, 167] on span "Early Stage" at bounding box center [354, 166] width 59 height 10
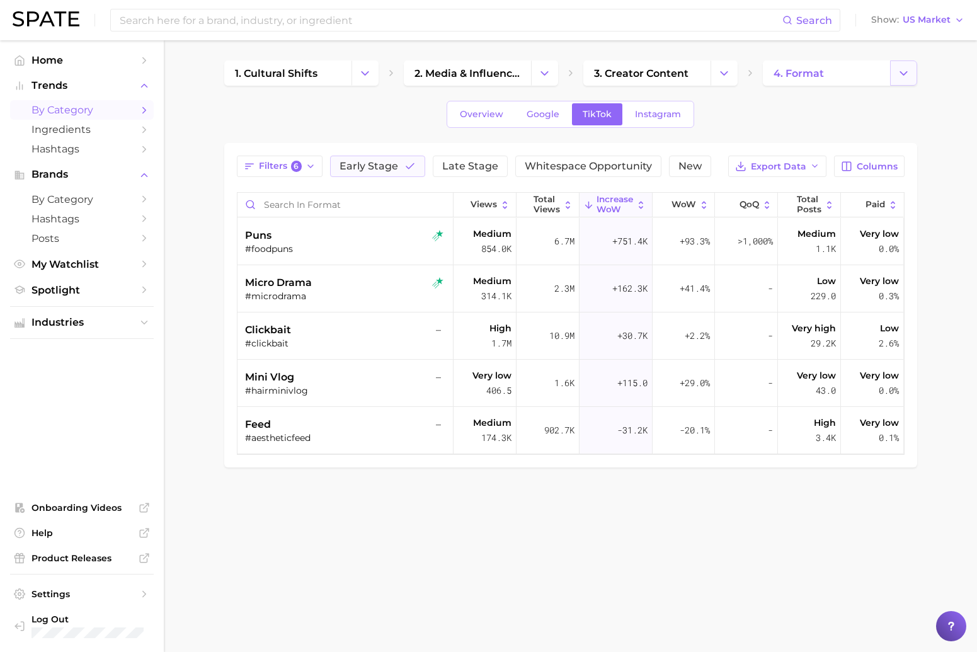
click at [902, 72] on polyline "Change Category" at bounding box center [903, 72] width 7 height 3
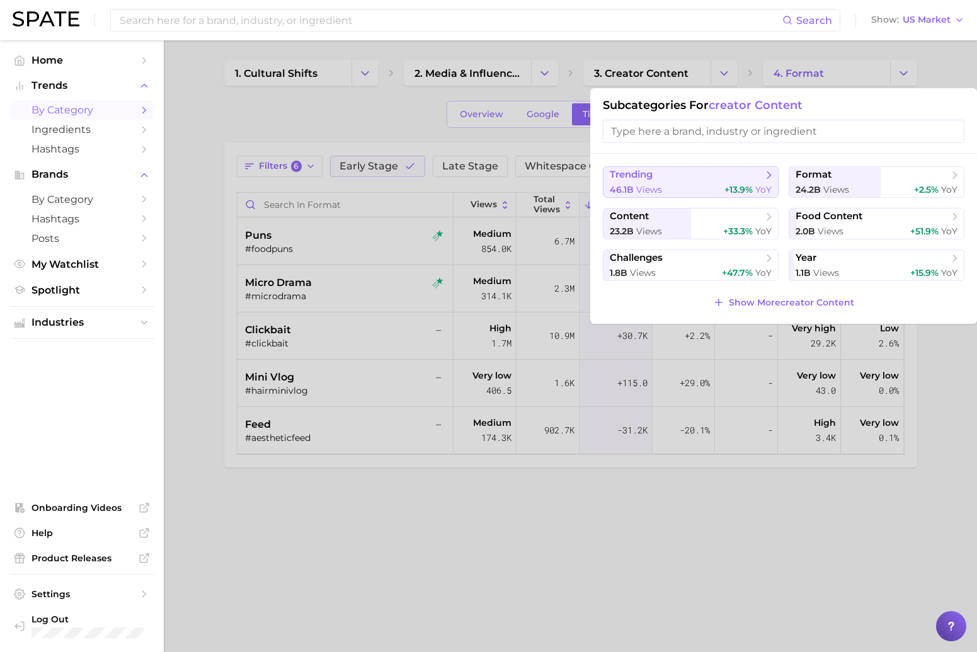
click at [723, 185] on div "46.1b views +13.9% YoY" at bounding box center [691, 190] width 162 height 12
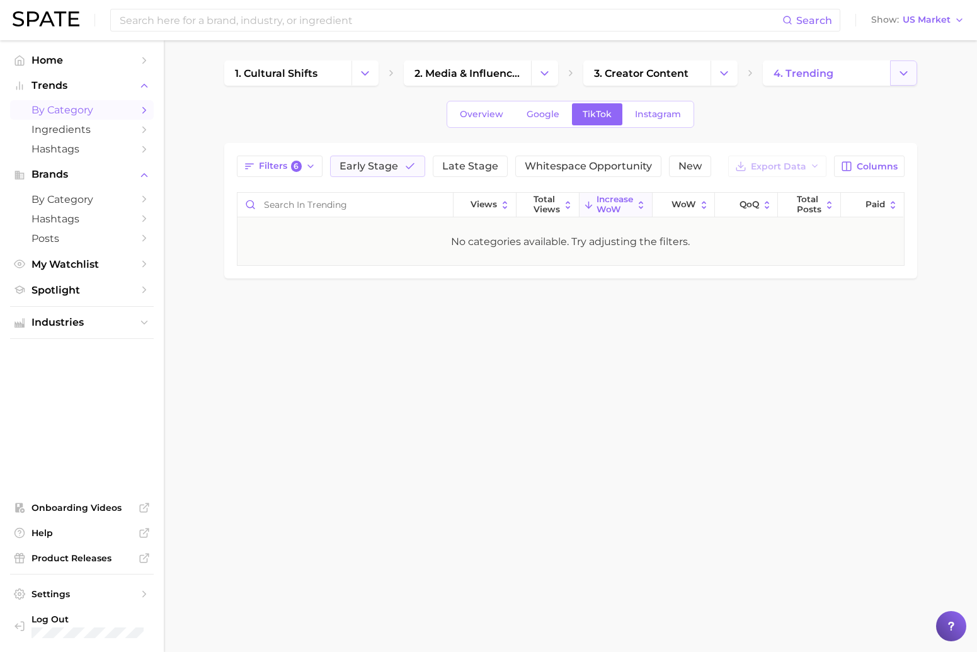
click at [897, 72] on icon "Change Category" at bounding box center [903, 73] width 13 height 13
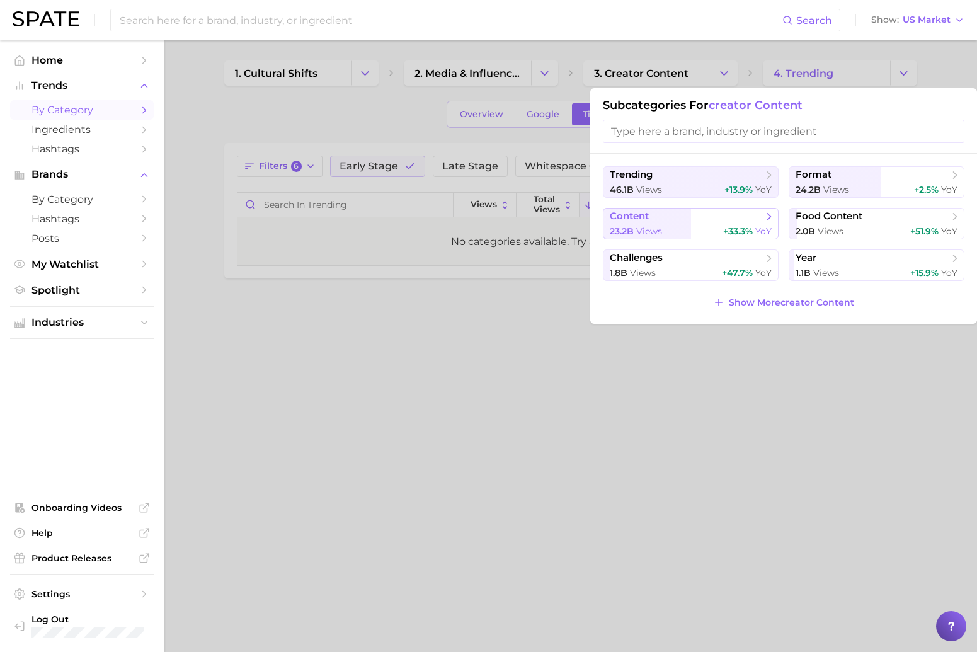
click at [746, 230] on span "+33.3%" at bounding box center [738, 231] width 30 height 11
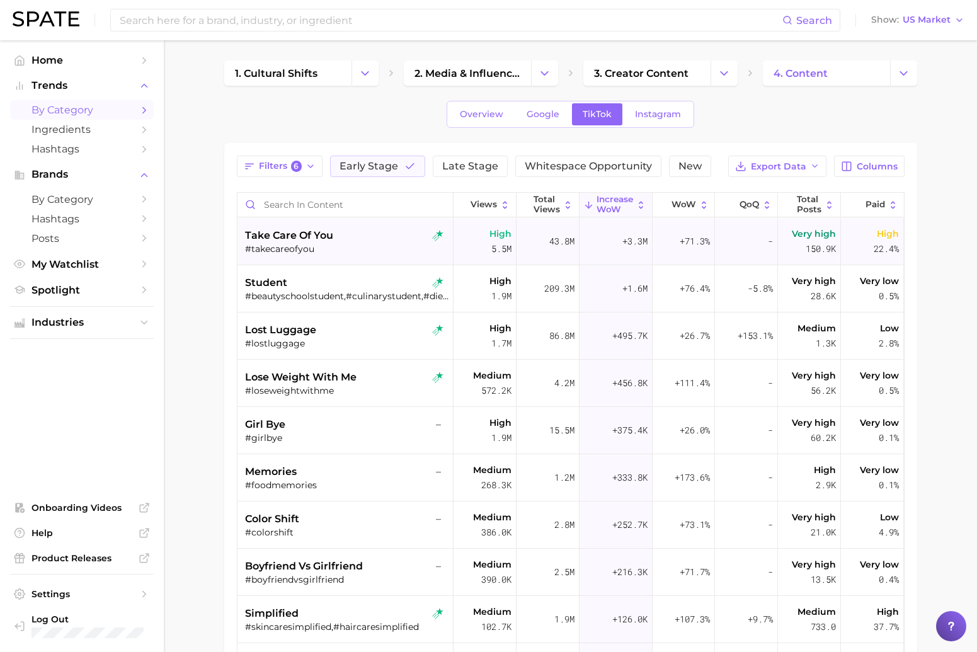
click at [389, 254] on div "#takecareofyou" at bounding box center [346, 248] width 203 height 11
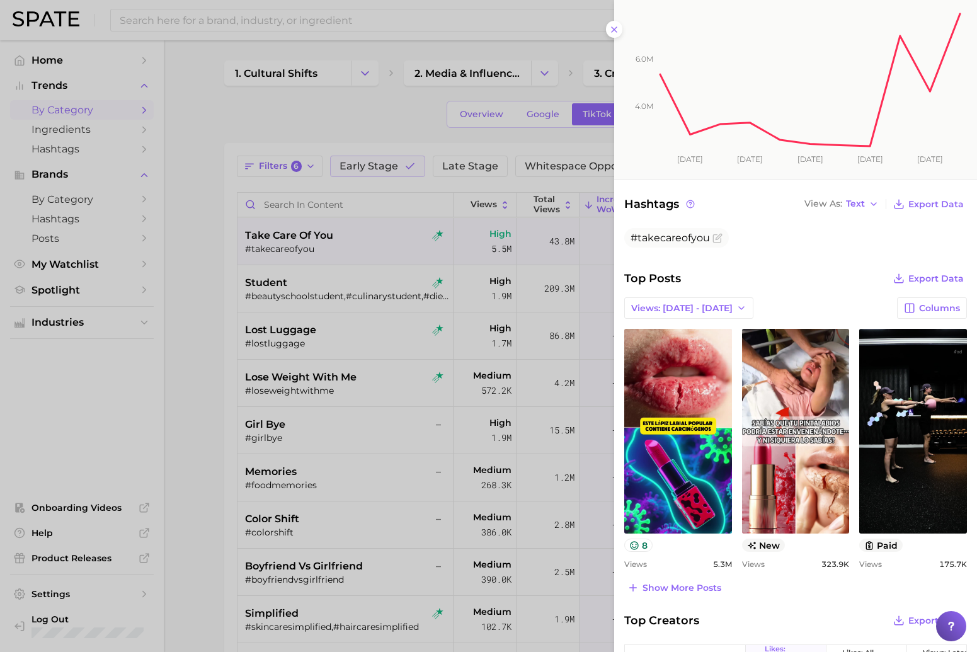
scroll to position [256, 0]
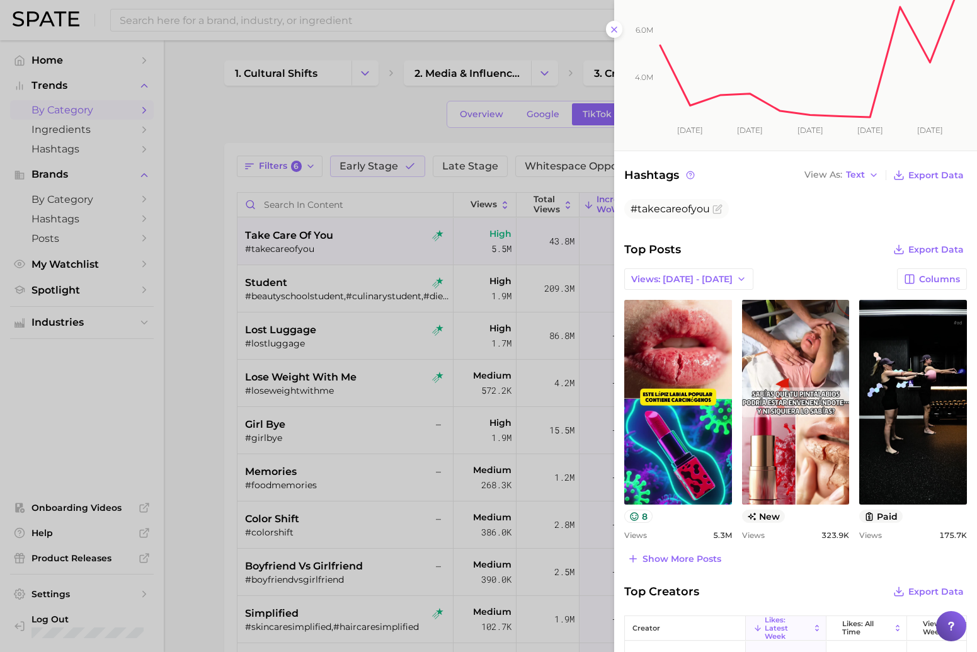
drag, startPoint x: 432, startPoint y: 302, endPoint x: 423, endPoint y: 301, distance: 8.9
click at [432, 302] on div at bounding box center [488, 326] width 977 height 652
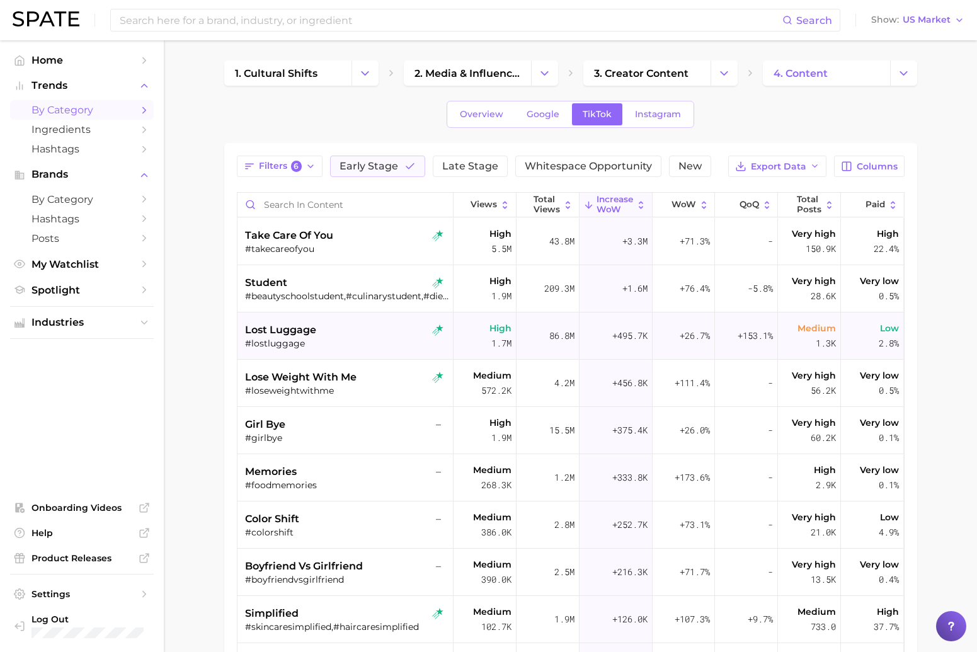
click at [384, 339] on div "#lostluggage" at bounding box center [346, 343] width 203 height 11
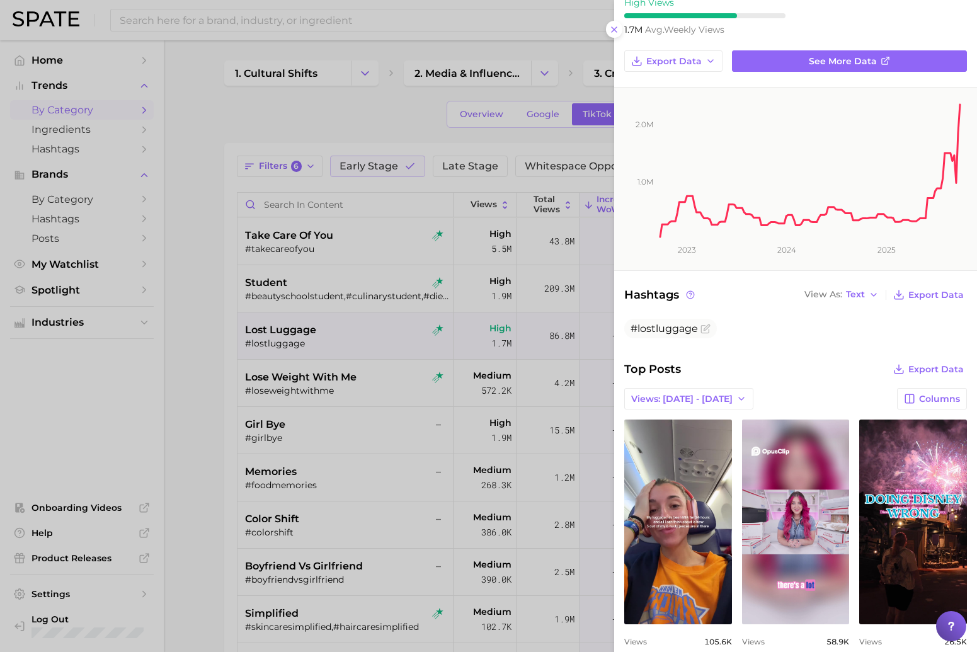
scroll to position [277, 0]
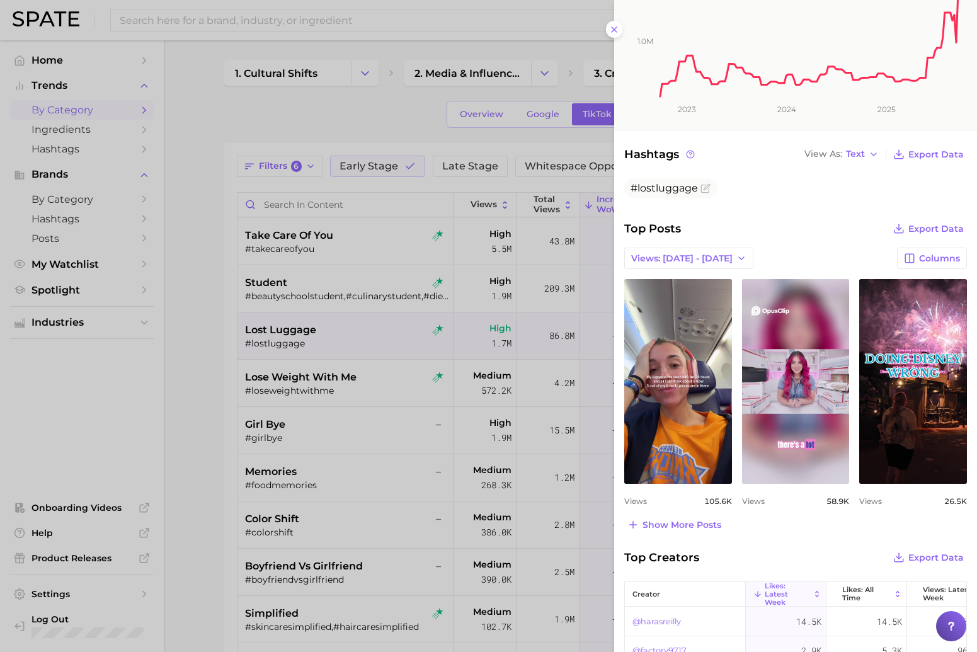
click at [392, 288] on div at bounding box center [488, 326] width 977 height 652
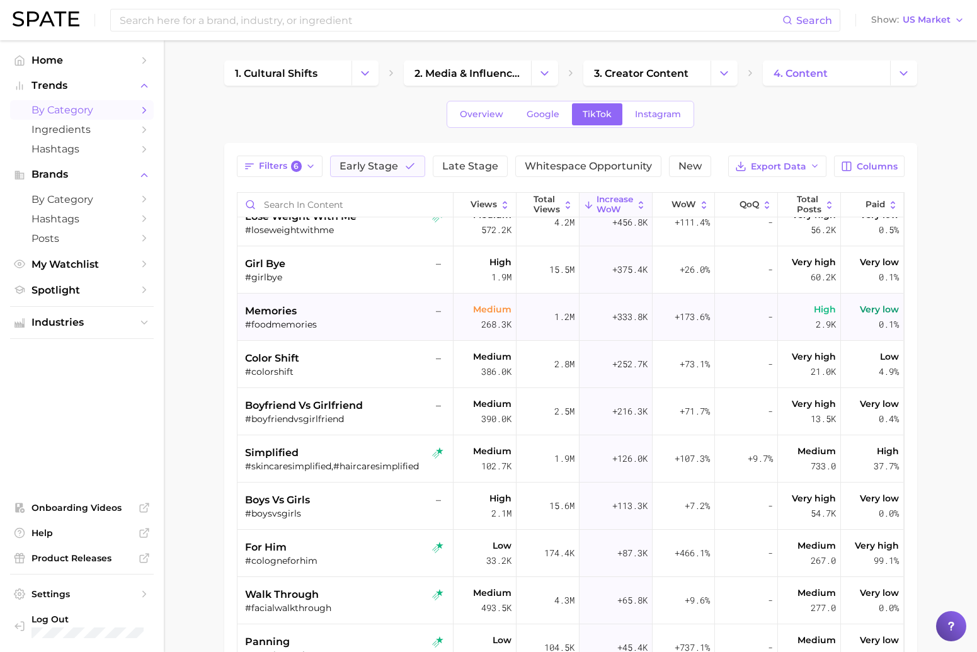
scroll to position [177, 0]
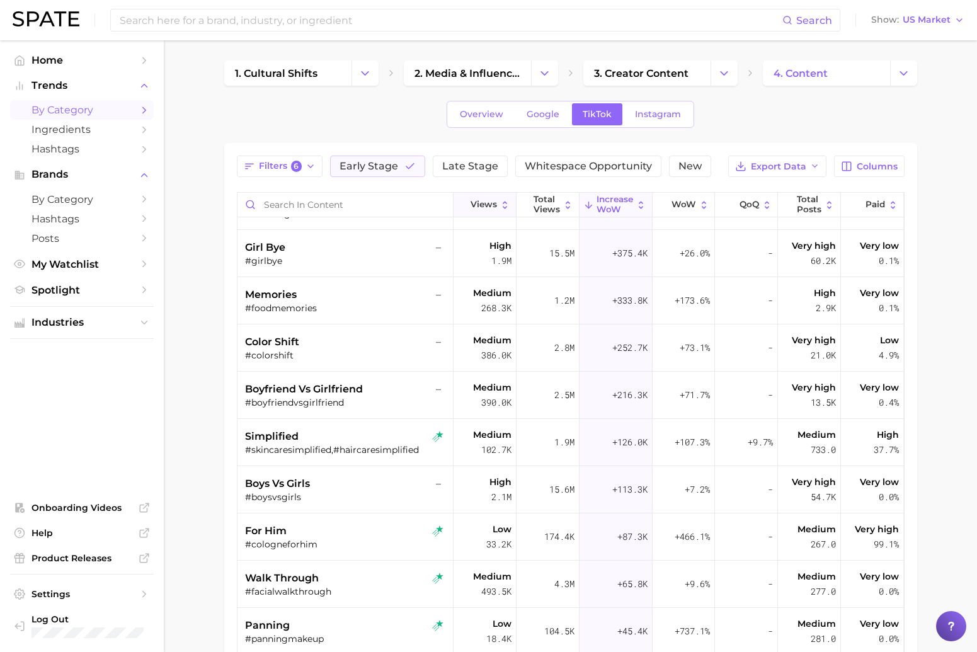
click at [505, 210] on icon at bounding box center [505, 205] width 11 height 11
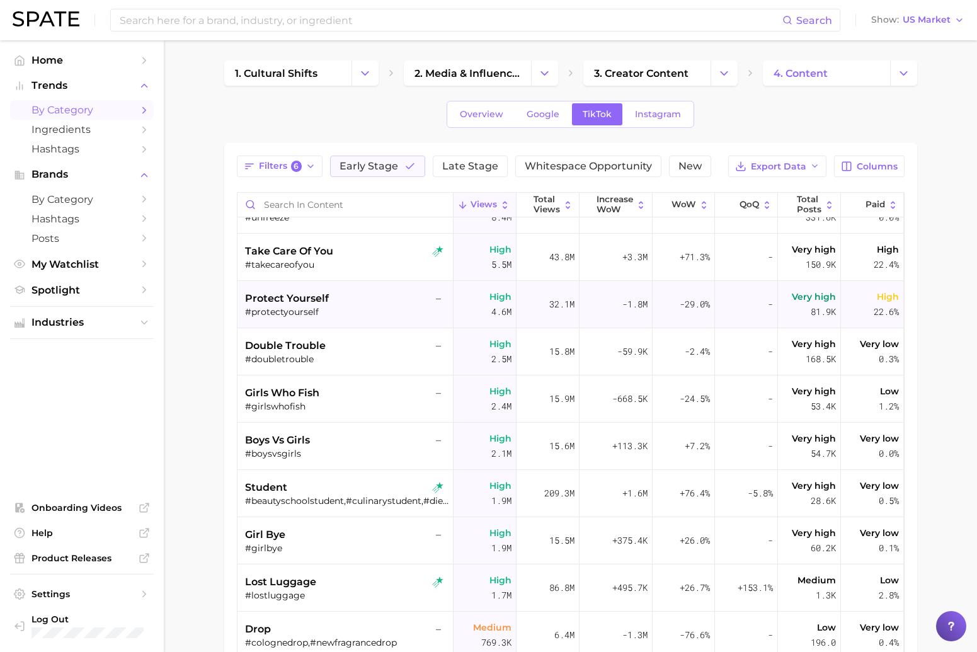
scroll to position [78, 0]
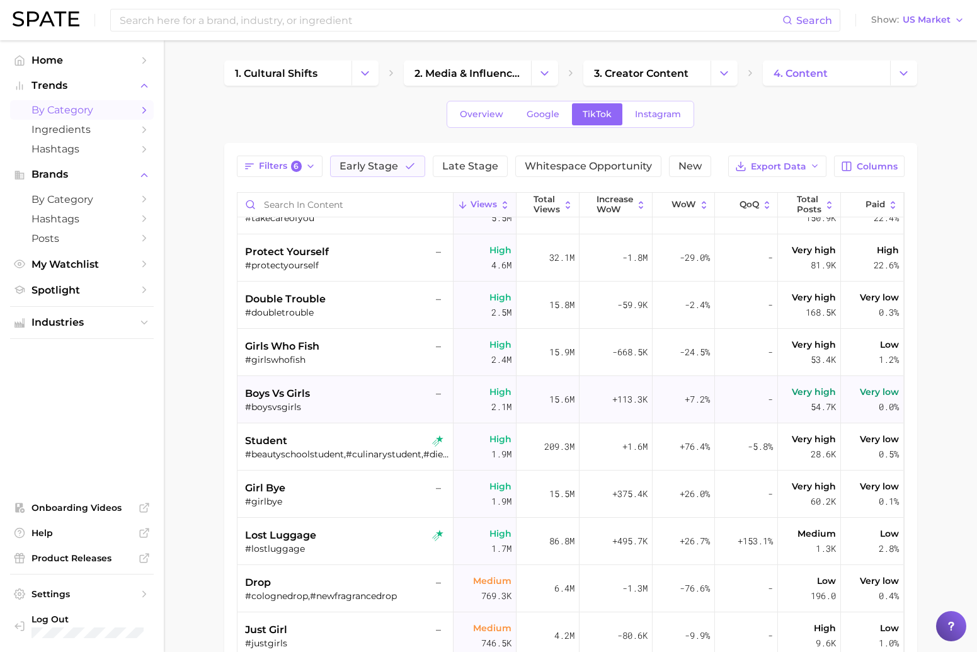
click at [421, 397] on div "boys vs girls –" at bounding box center [346, 393] width 203 height 15
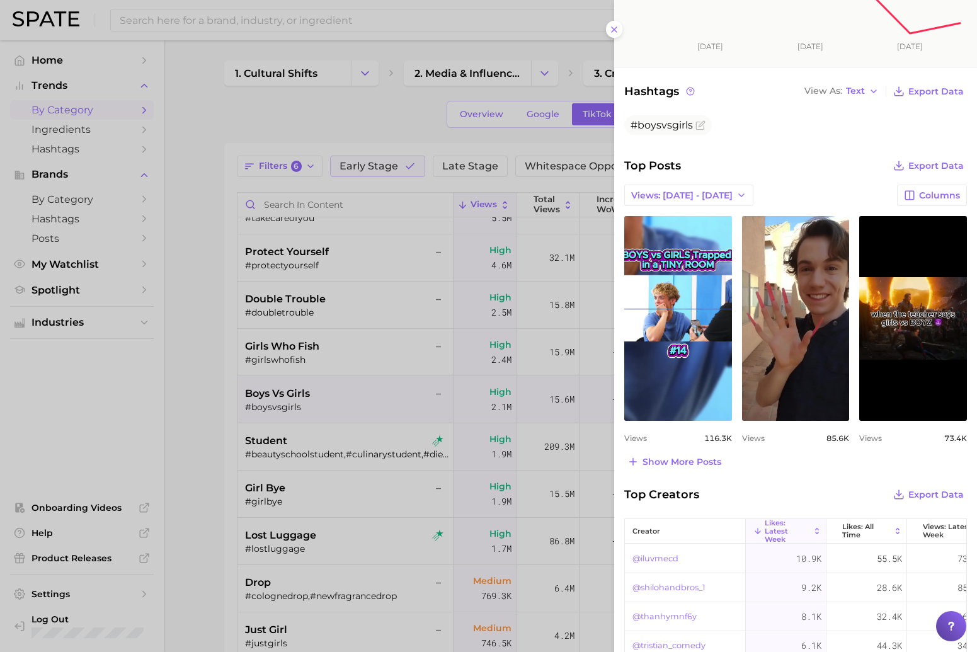
scroll to position [355, 0]
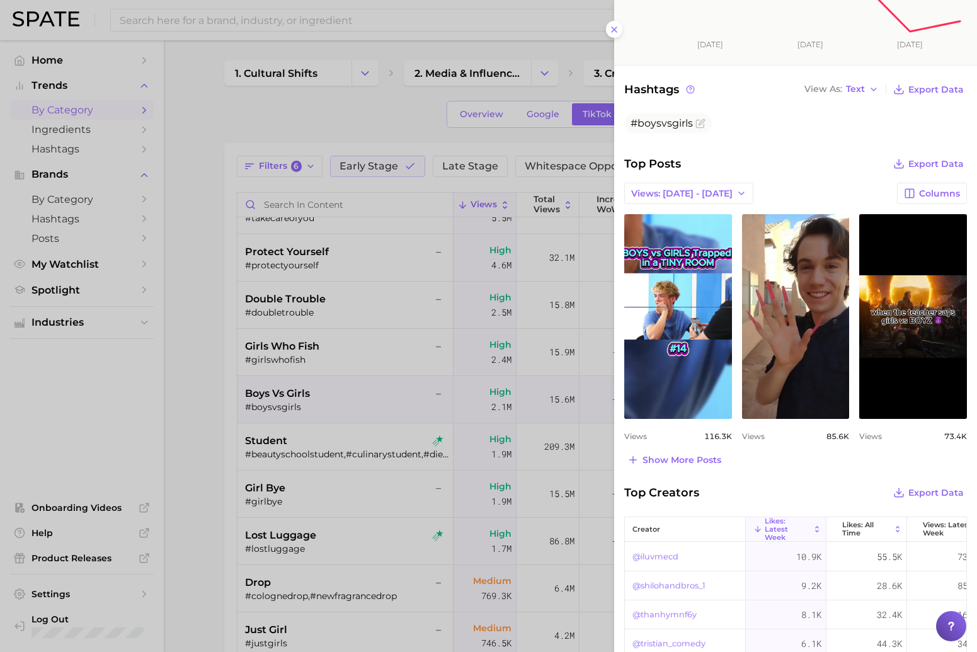
click at [362, 313] on div at bounding box center [488, 326] width 977 height 652
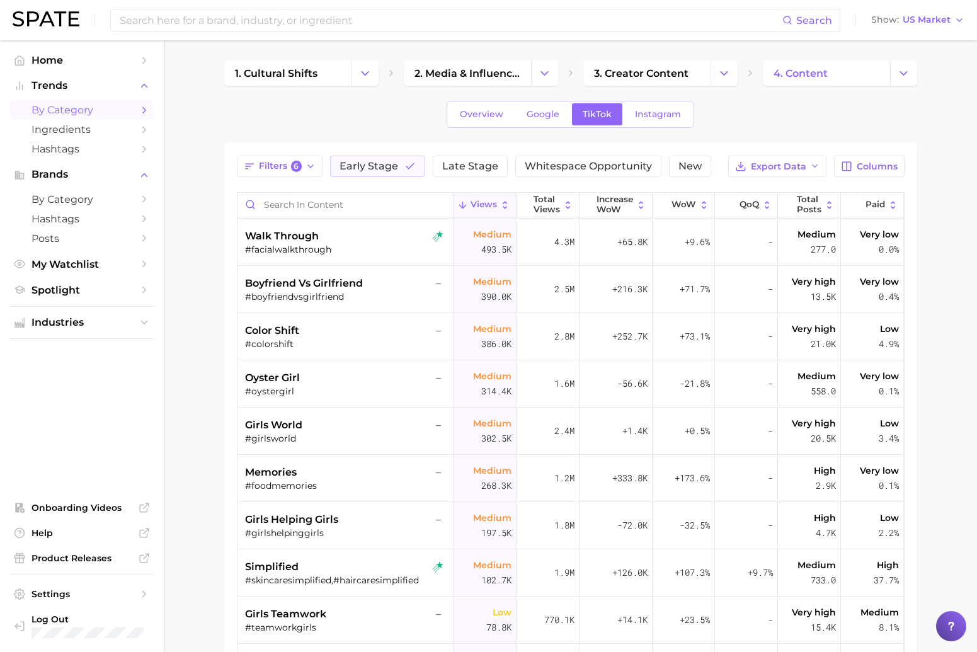
scroll to position [735, 0]
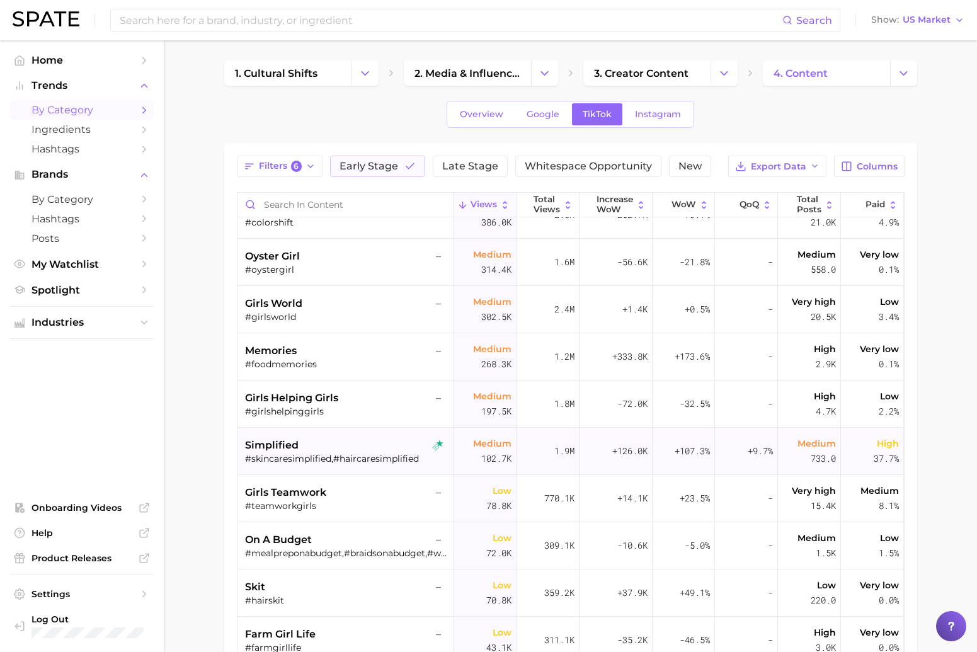
click at [391, 464] on div "#skincaresimplified,#haircaresimplified" at bounding box center [346, 458] width 203 height 11
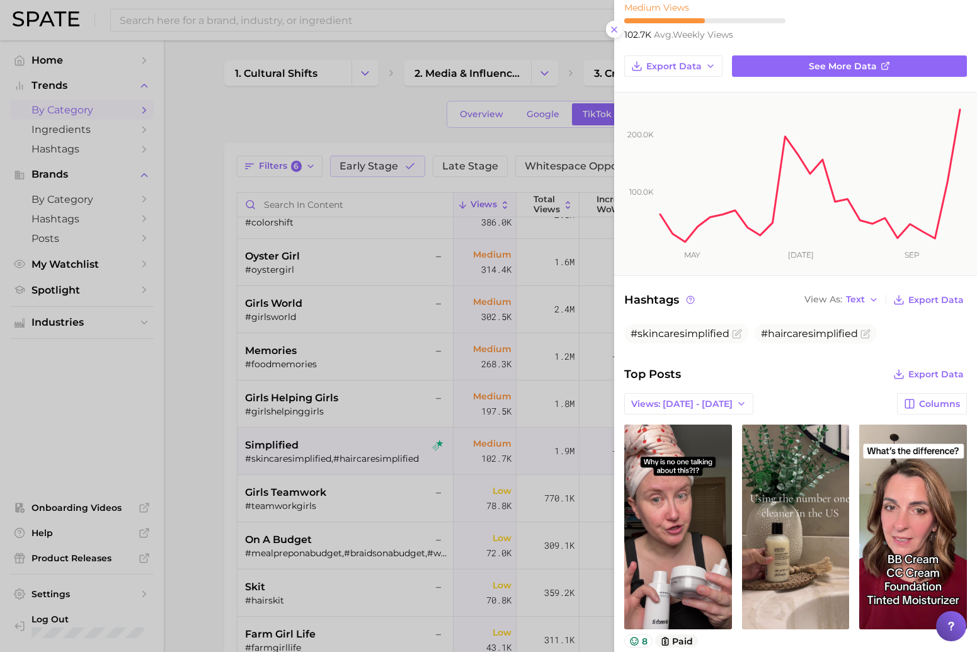
scroll to position [255, 0]
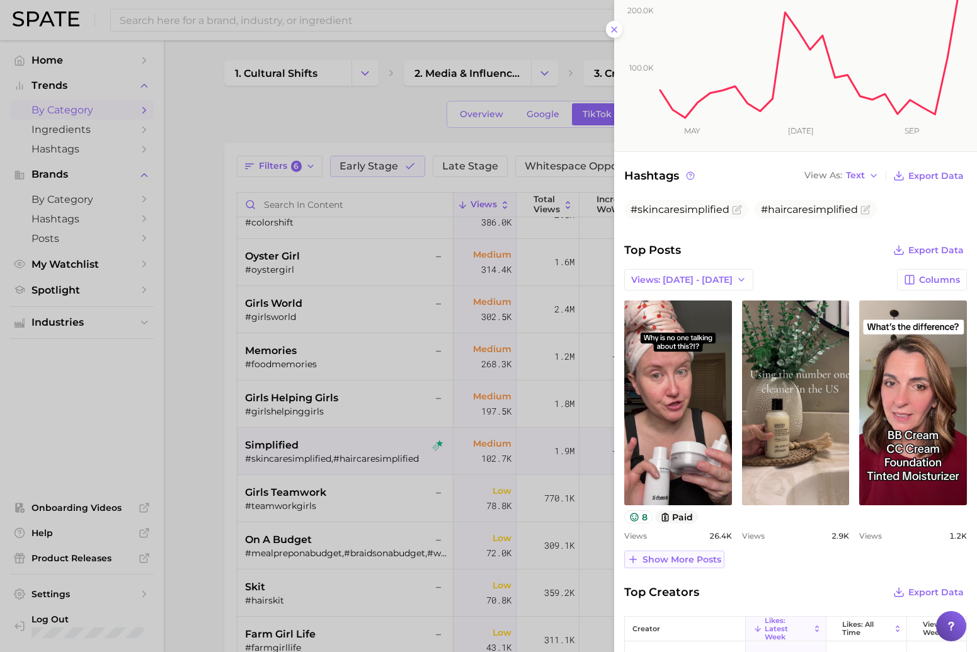
click at [673, 558] on span "Show more posts" at bounding box center [682, 559] width 79 height 11
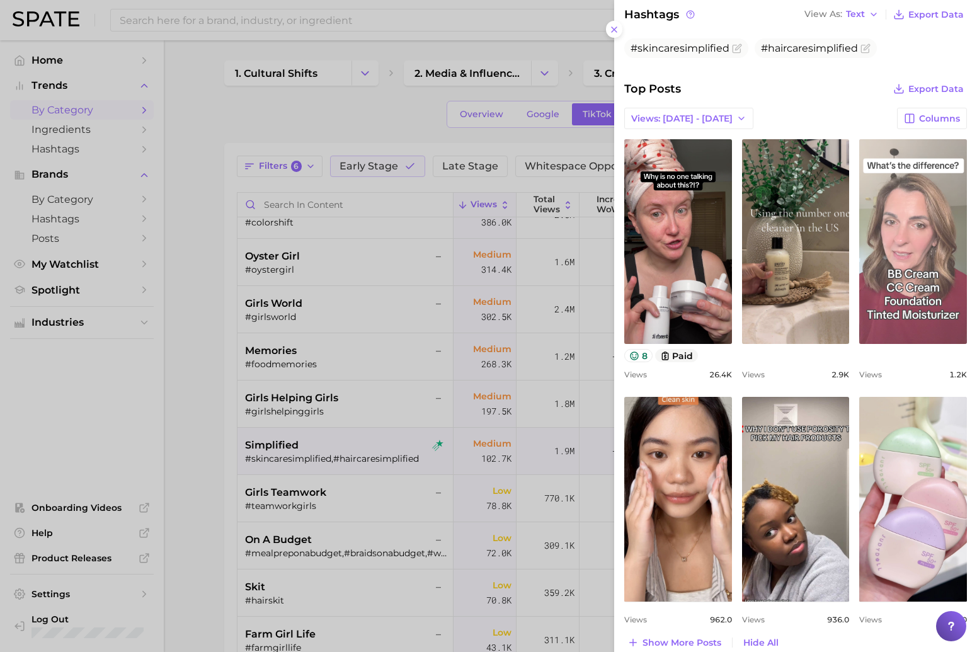
scroll to position [655, 0]
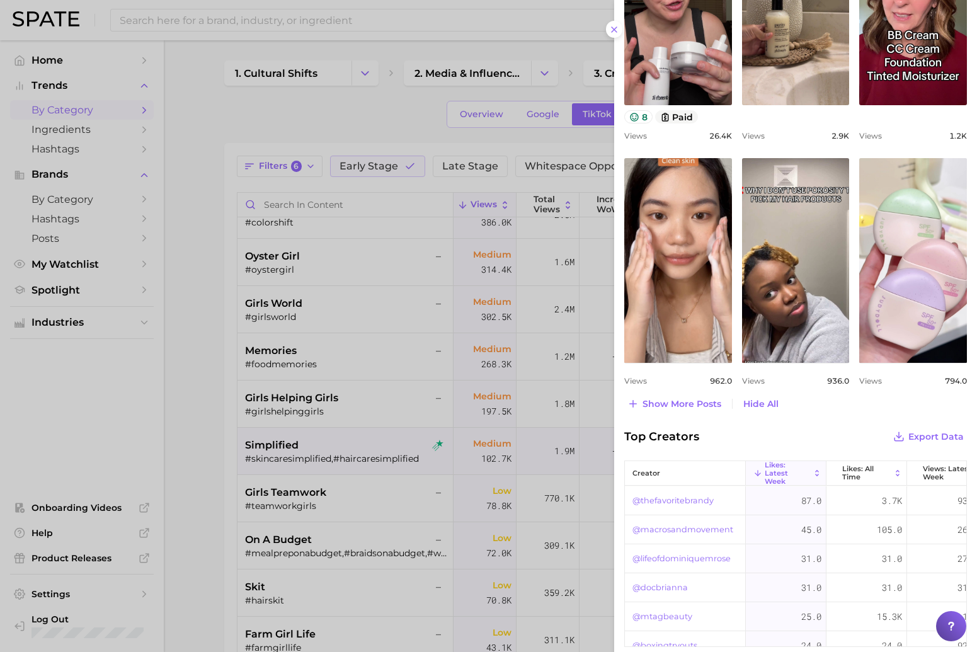
click at [401, 446] on div at bounding box center [488, 326] width 977 height 652
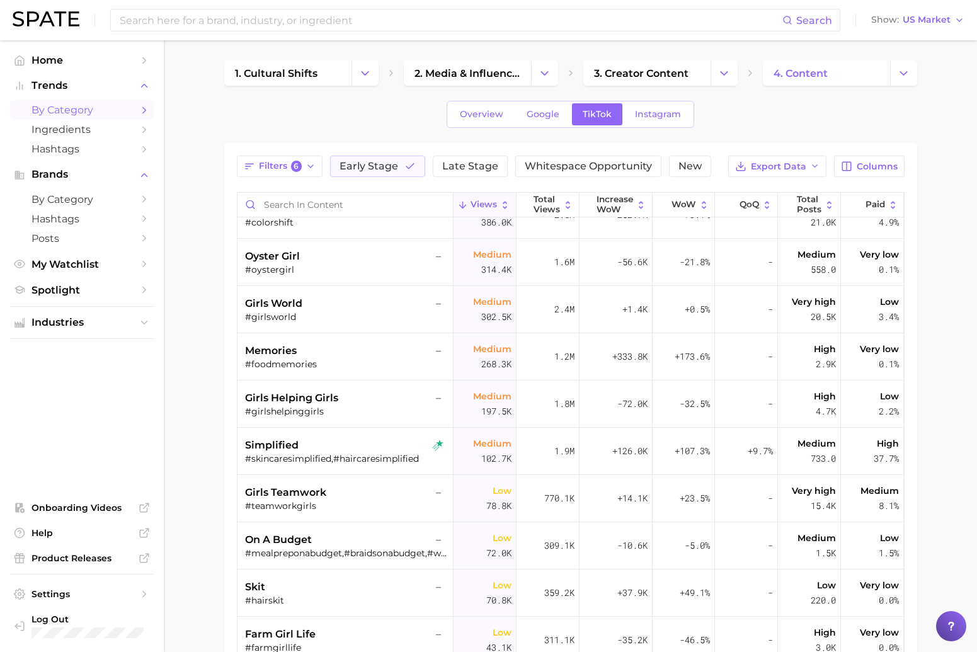
scroll to position [1028, 0]
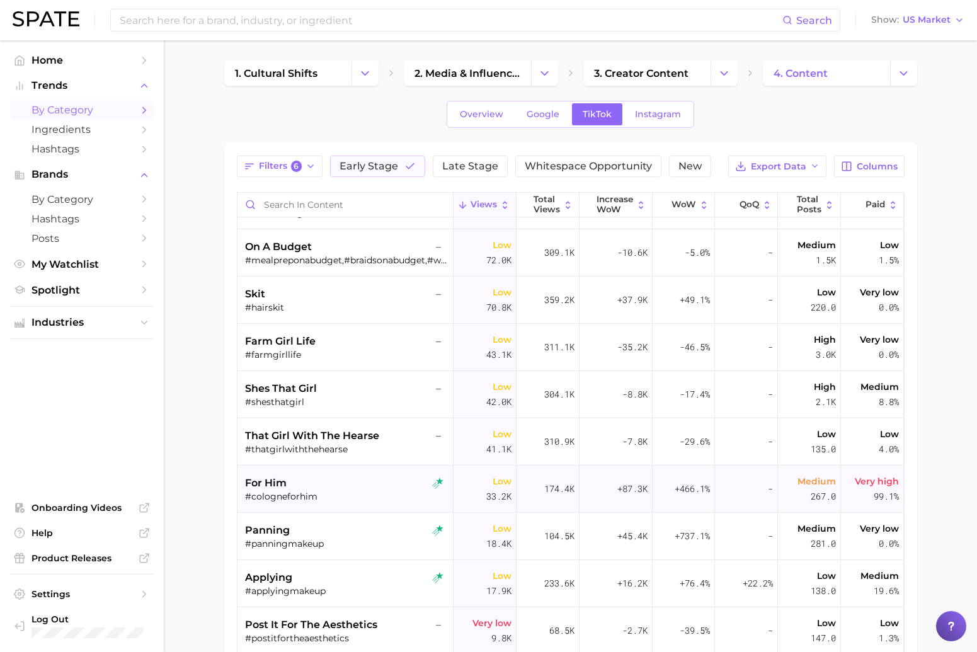
click at [384, 492] on div "#cologneforhim" at bounding box center [346, 496] width 203 height 11
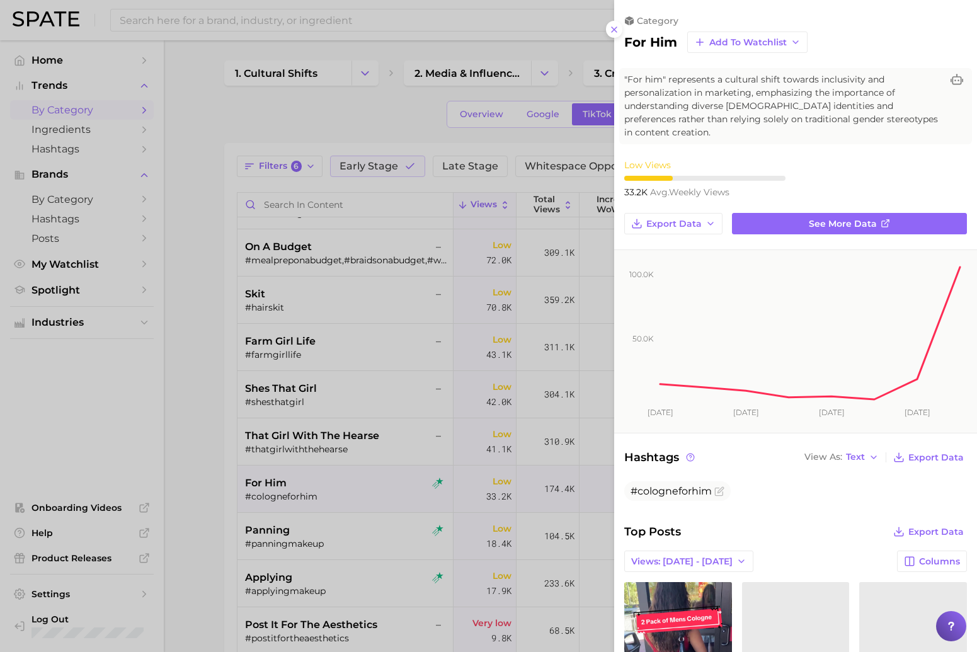
scroll to position [0, 0]
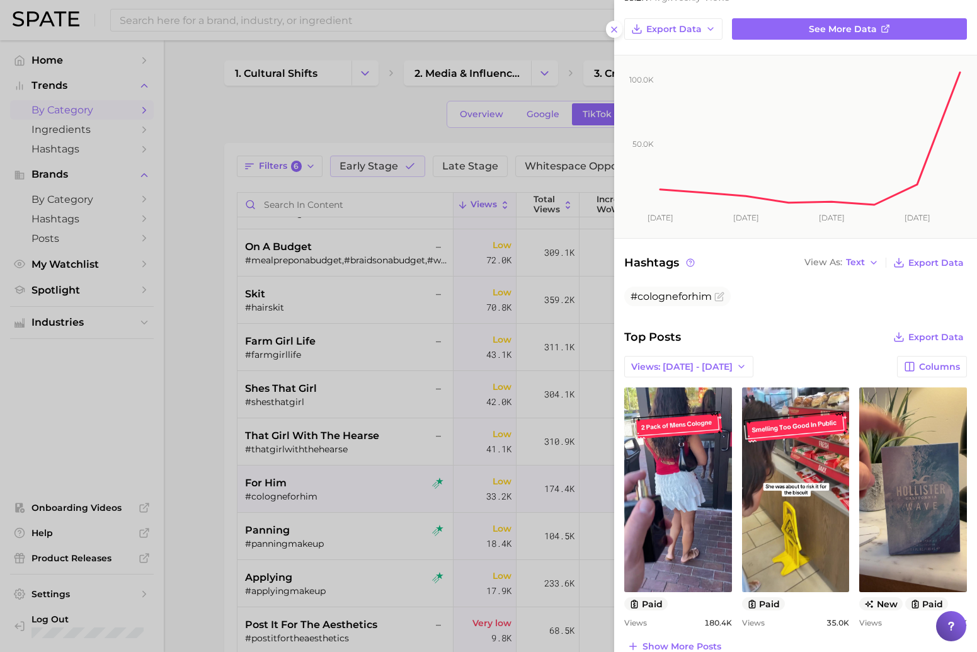
click at [306, 547] on div at bounding box center [488, 326] width 977 height 652
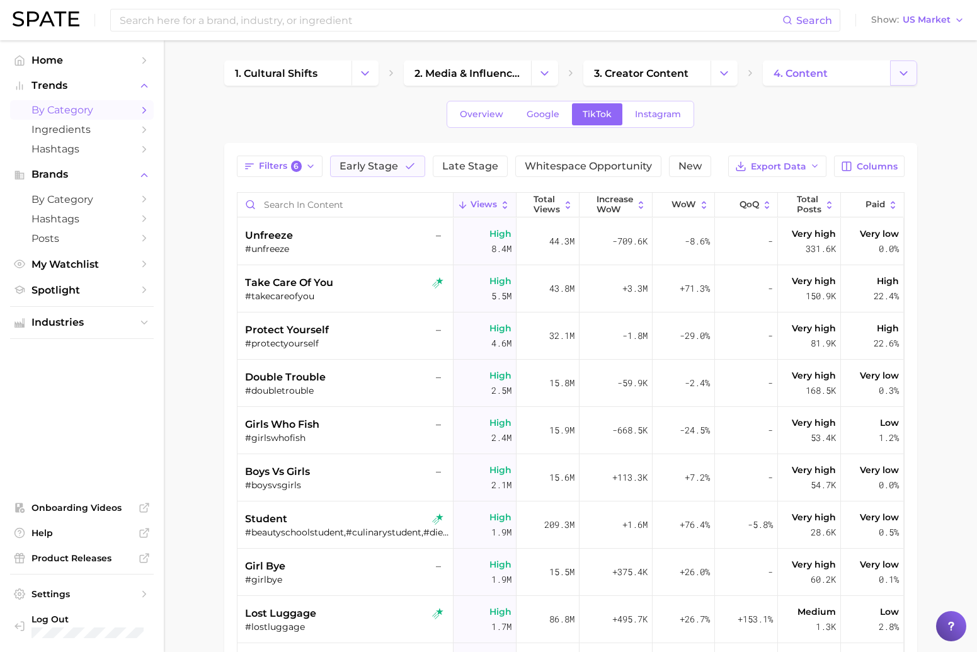
click at [890, 76] on button "Change Category" at bounding box center [903, 72] width 27 height 25
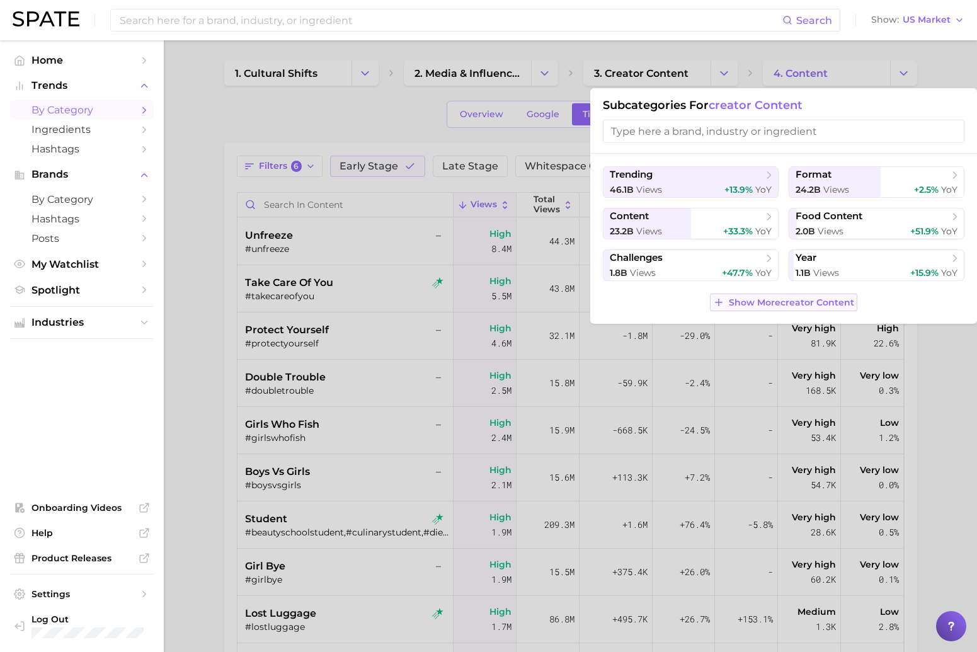
click at [789, 301] on span "Show More creator content" at bounding box center [791, 302] width 125 height 11
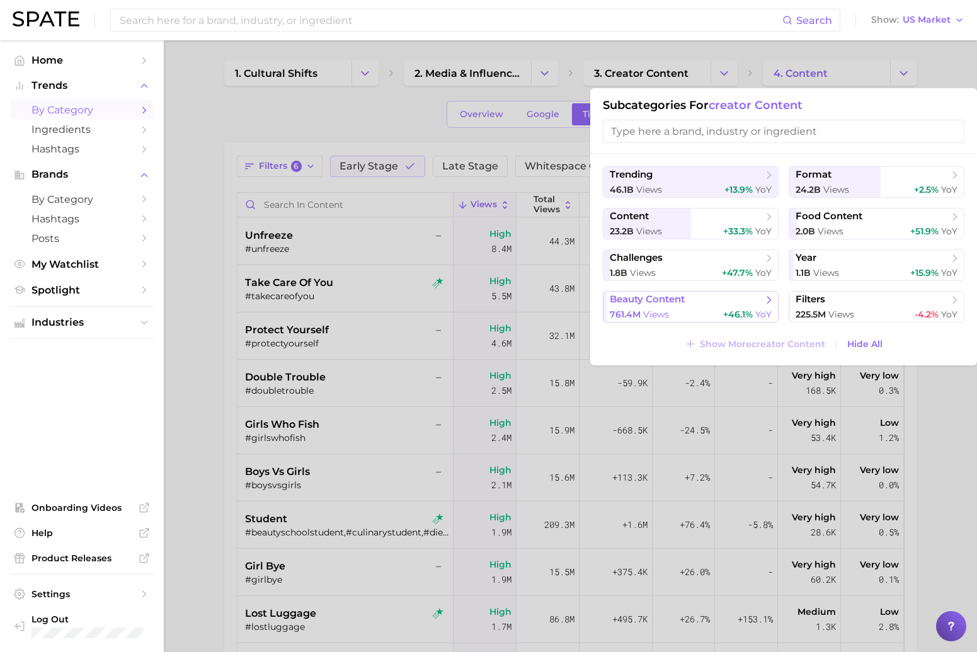
click at [704, 297] on span "beauty content" at bounding box center [686, 300] width 153 height 13
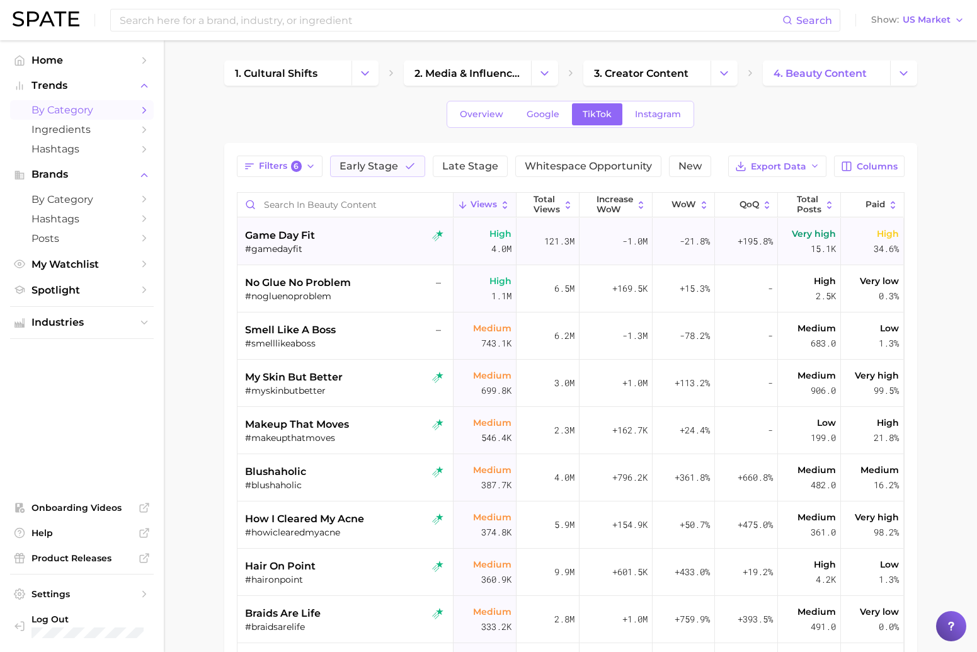
click at [379, 248] on div "#gamedayfit" at bounding box center [346, 248] width 203 height 11
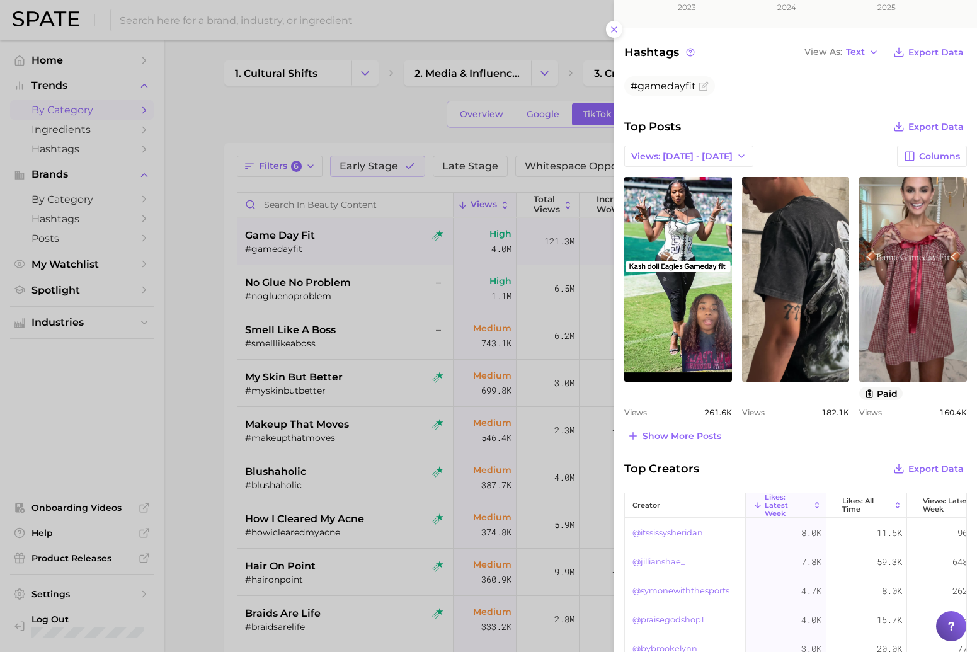
click at [452, 295] on div at bounding box center [488, 326] width 977 height 652
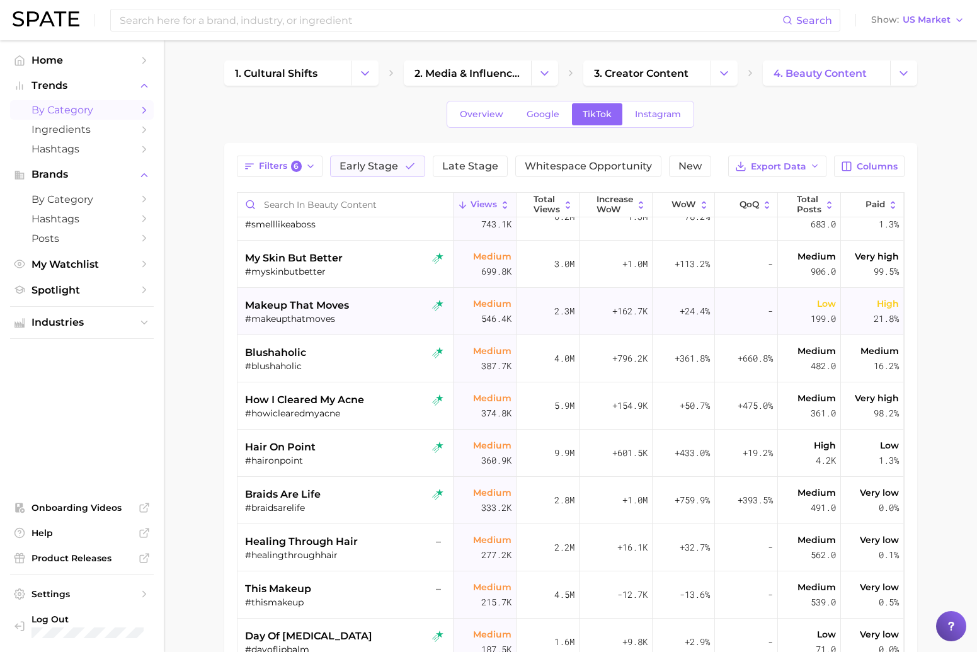
click at [392, 314] on div "#makeupthatmoves" at bounding box center [346, 318] width 203 height 11
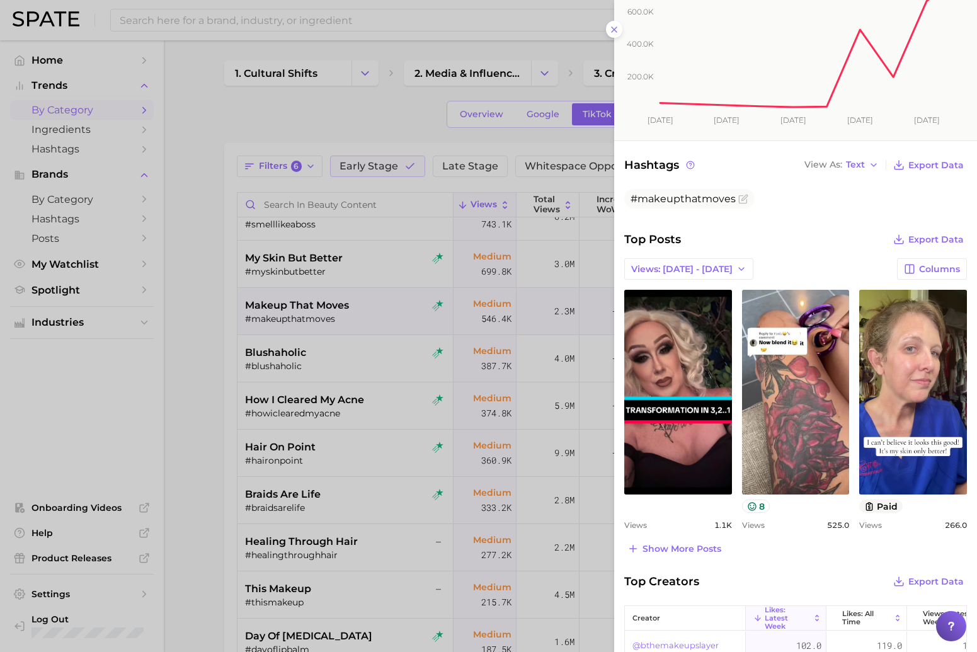
drag, startPoint x: 701, startPoint y: 546, endPoint x: 742, endPoint y: 531, distance: 43.1
click at [702, 546] on span "Show more posts" at bounding box center [682, 549] width 79 height 11
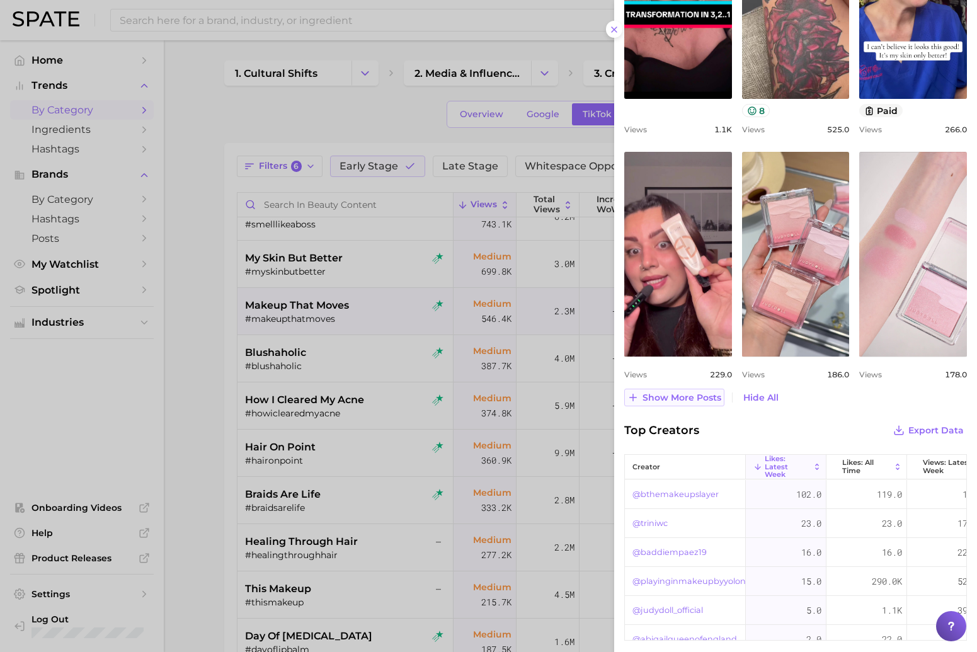
click at [686, 399] on span "Show more posts" at bounding box center [682, 397] width 79 height 11
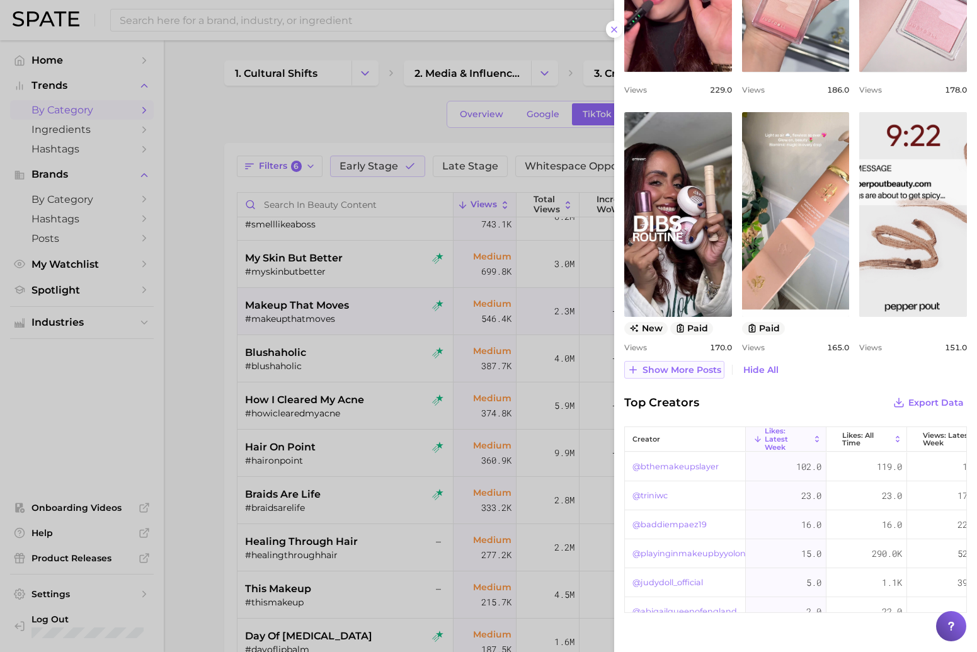
click at [677, 374] on span "Show more posts" at bounding box center [682, 370] width 79 height 11
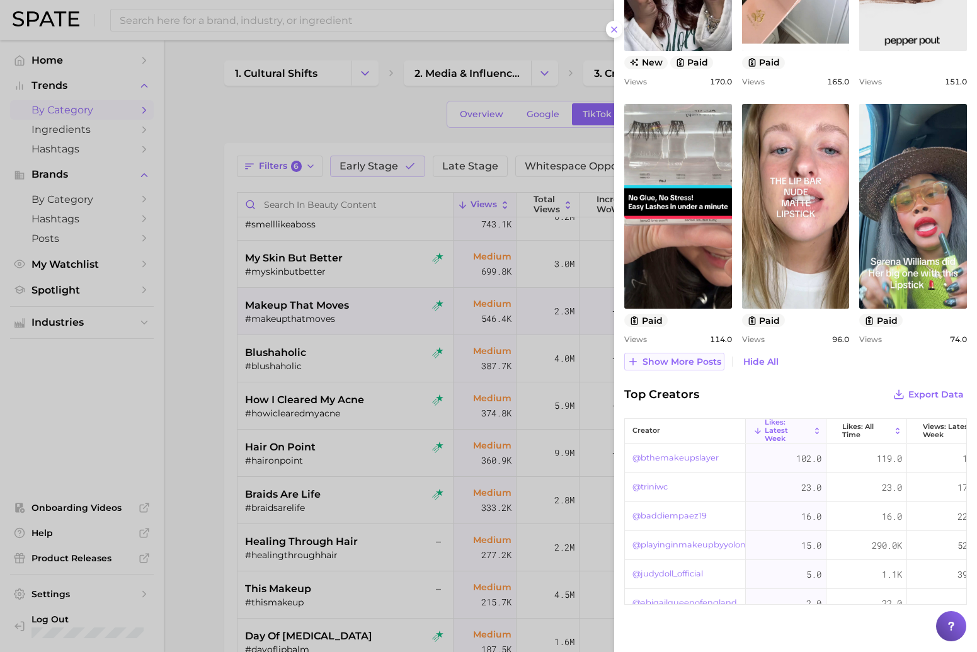
click at [673, 360] on span "Show more posts" at bounding box center [682, 362] width 79 height 11
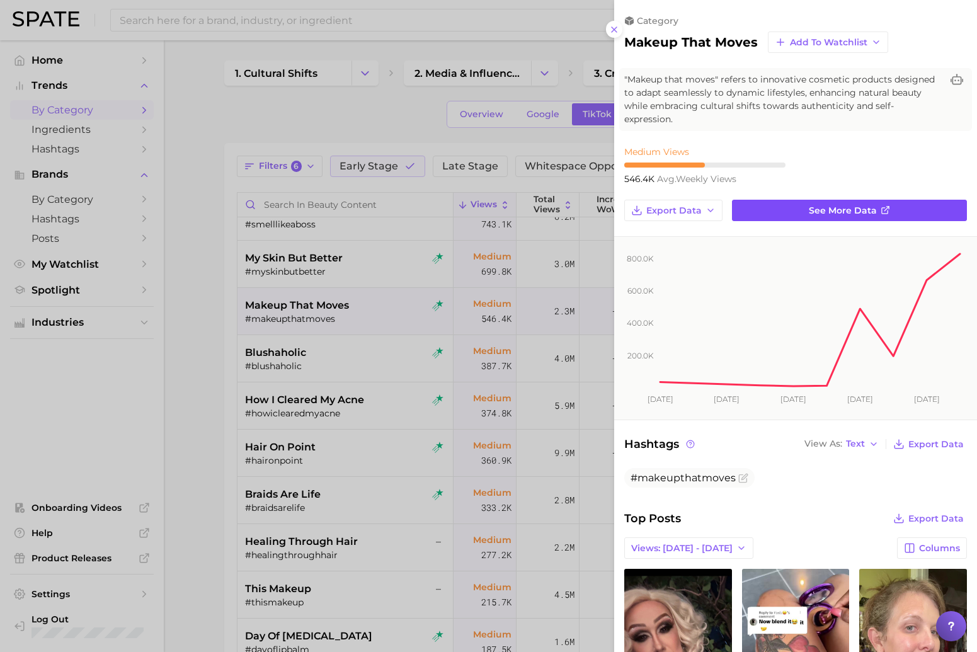
click at [834, 210] on span "See more data" at bounding box center [843, 210] width 68 height 11
